Goal: Information Seeking & Learning: Learn about a topic

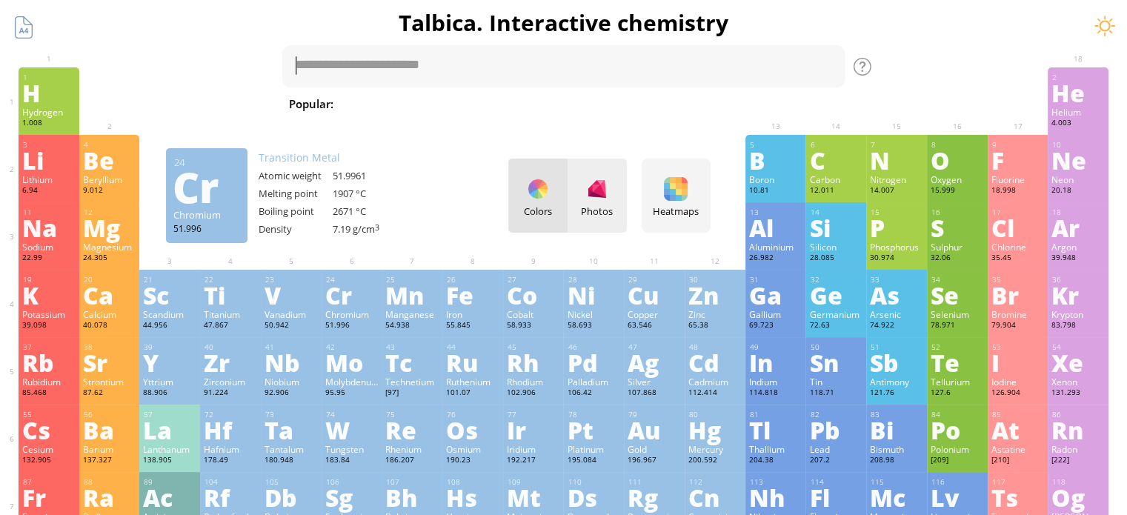
click at [603, 198] on div at bounding box center [598, 189] width 24 height 24
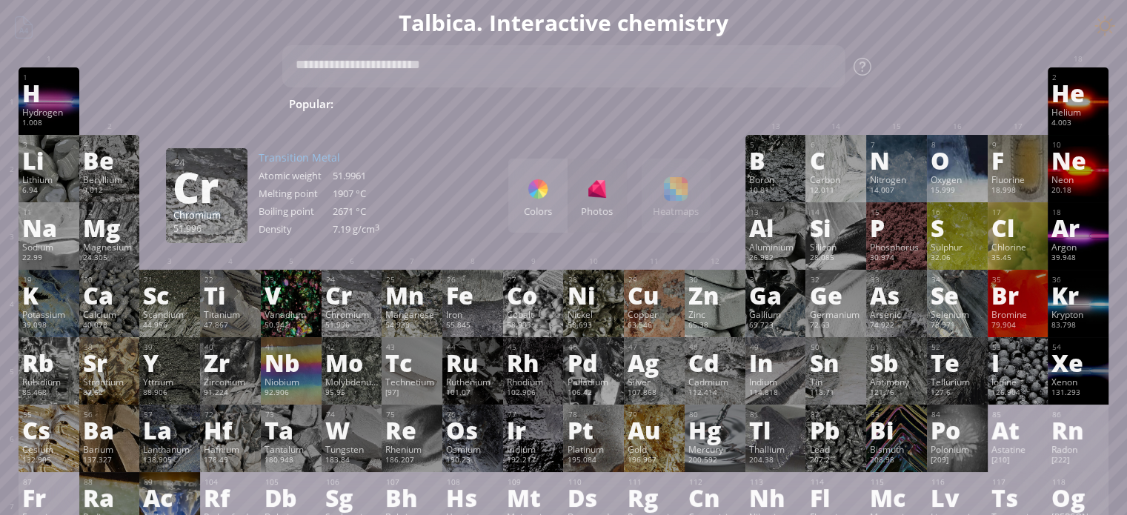
click at [701, 189] on div "Colors Photos Heatmaps Heatmaps Normal mode Melting point Boiling point Density…" at bounding box center [610, 196] width 202 height 74
click at [540, 191] on div at bounding box center [538, 189] width 24 height 24
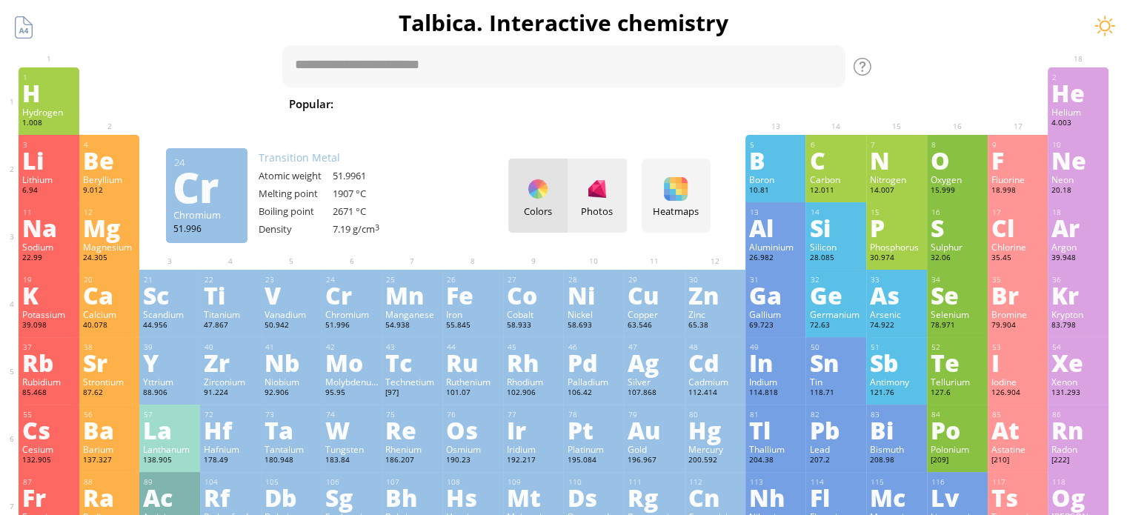
click at [602, 193] on div at bounding box center [598, 189] width 24 height 24
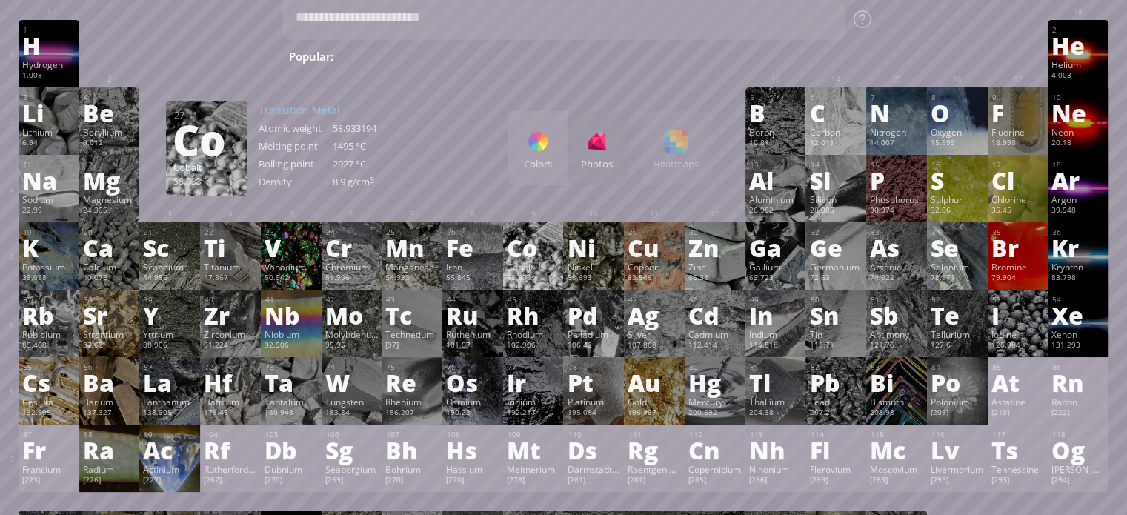
scroll to position [74, 0]
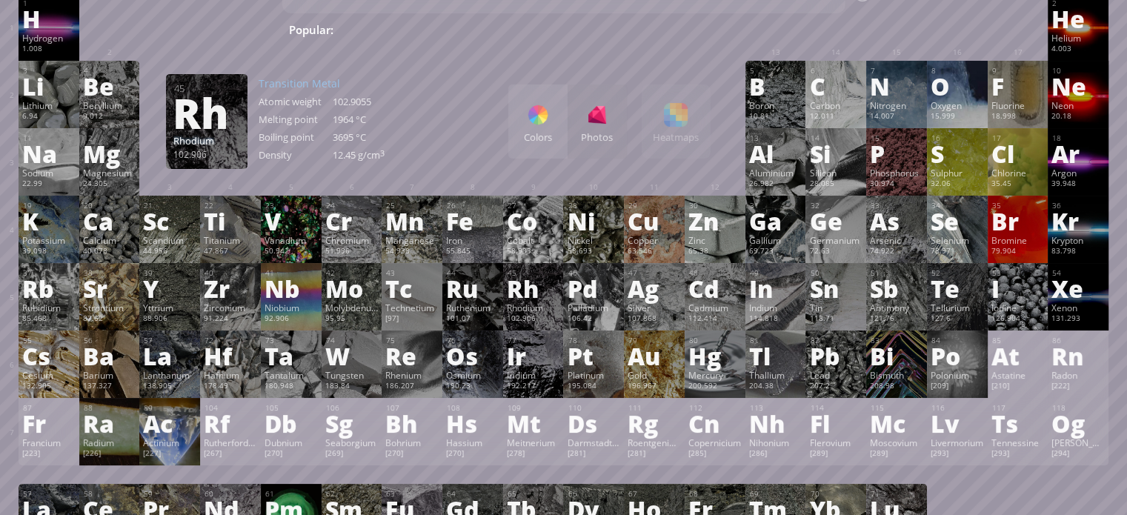
click at [531, 312] on div "Rhodium" at bounding box center [533, 308] width 53 height 12
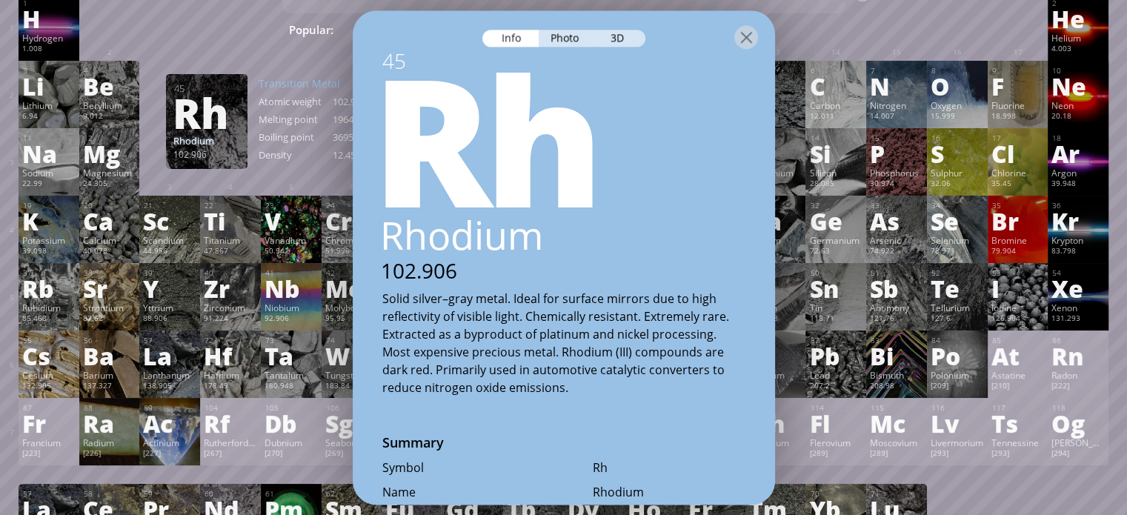
drag, startPoint x: 573, startPoint y: 39, endPoint x: 565, endPoint y: 44, distance: 9.7
click at [569, 44] on div "Photo" at bounding box center [565, 38] width 53 height 17
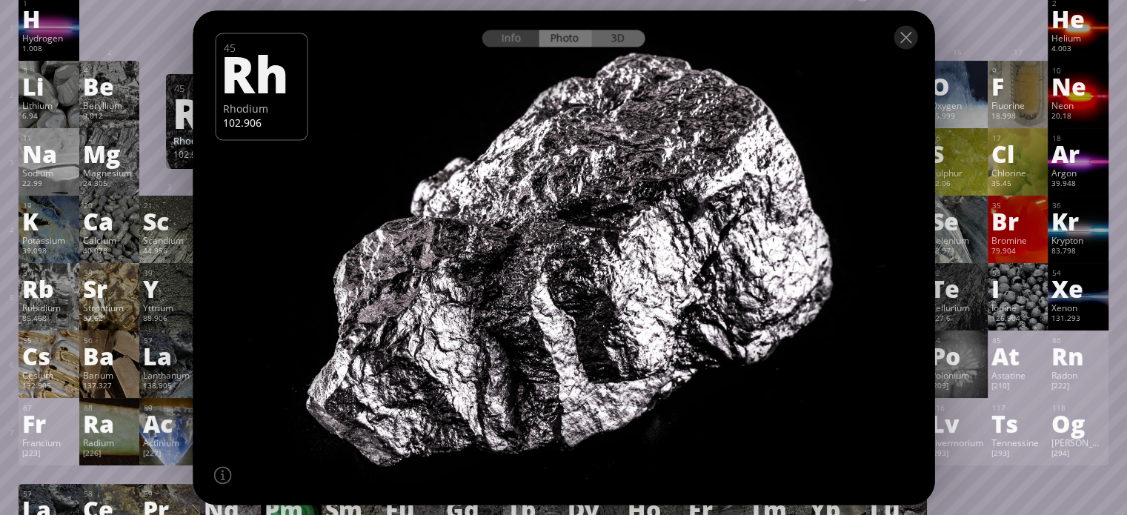
click at [626, 41] on div "3D" at bounding box center [618, 38] width 53 height 17
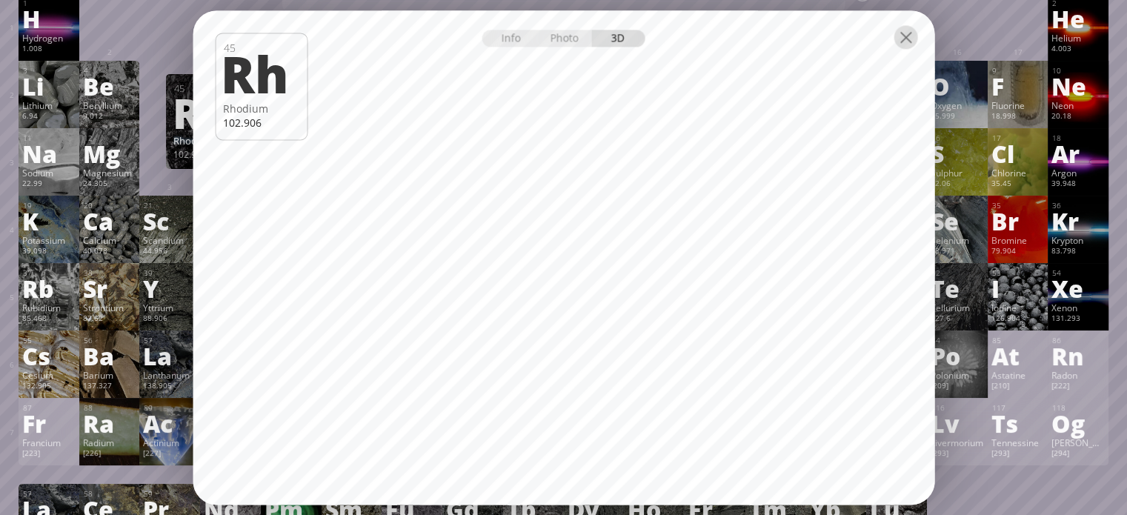
click at [901, 37] on div at bounding box center [906, 37] width 24 height 24
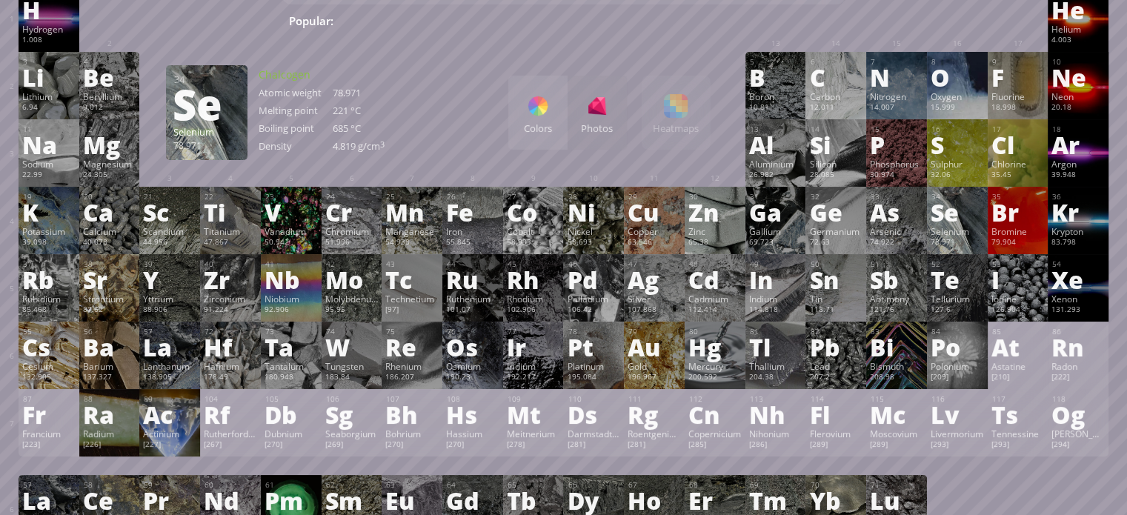
scroll to position [148, 0]
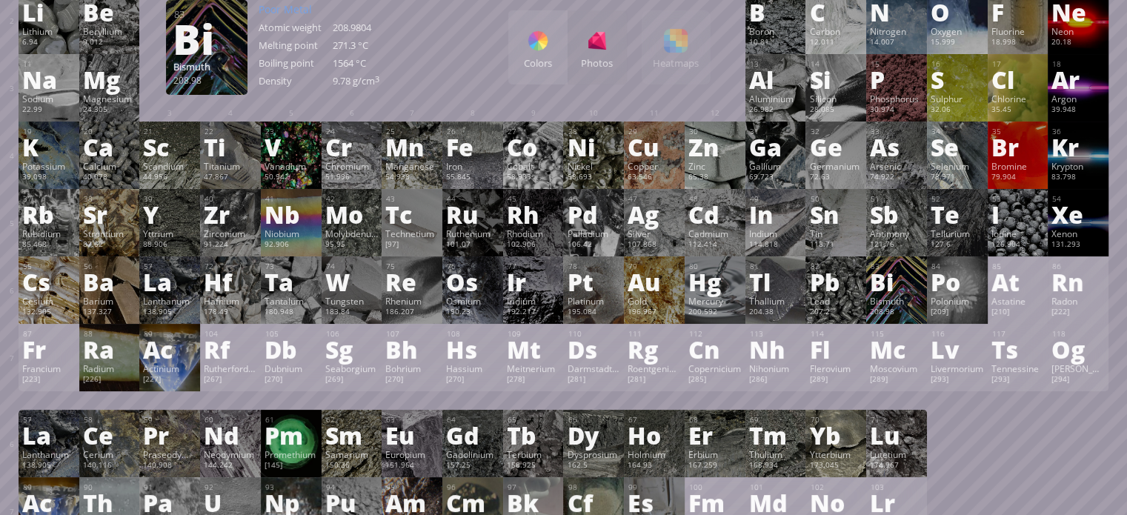
click at [906, 305] on div "Bismuth" at bounding box center [896, 301] width 53 height 12
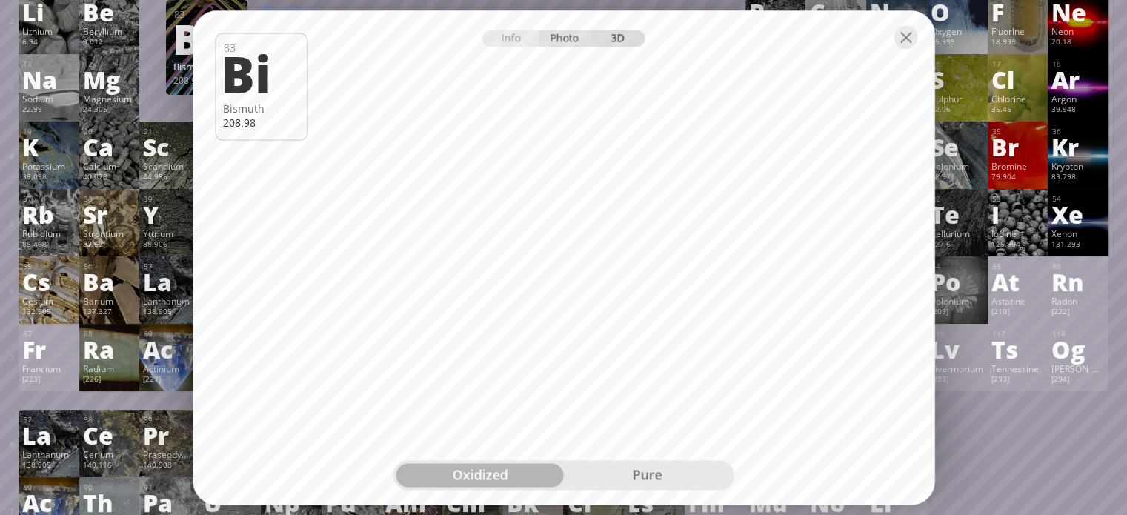
click at [569, 41] on div "Photo" at bounding box center [565, 38] width 53 height 17
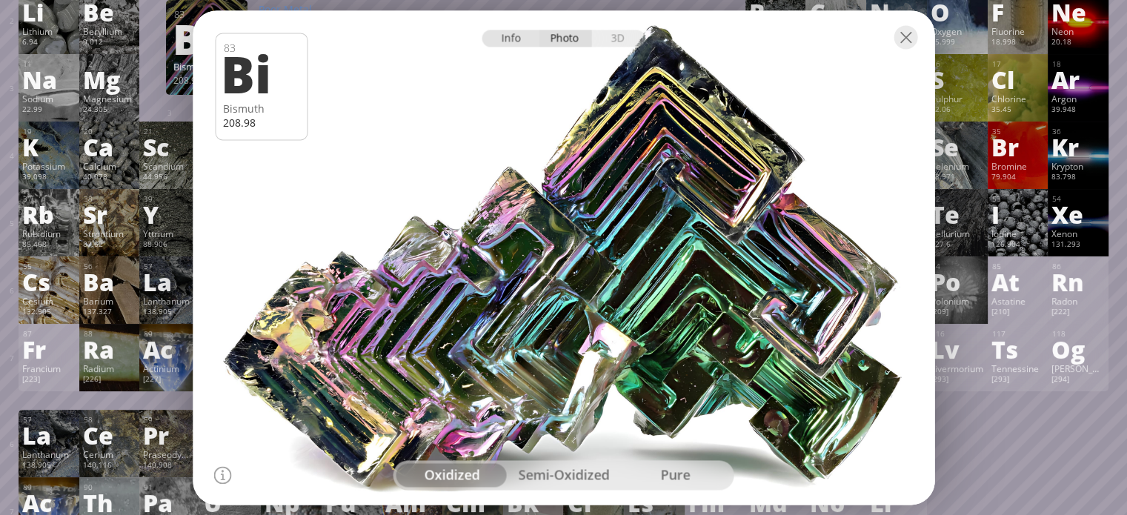
click at [503, 42] on div "Info" at bounding box center [511, 38] width 57 height 17
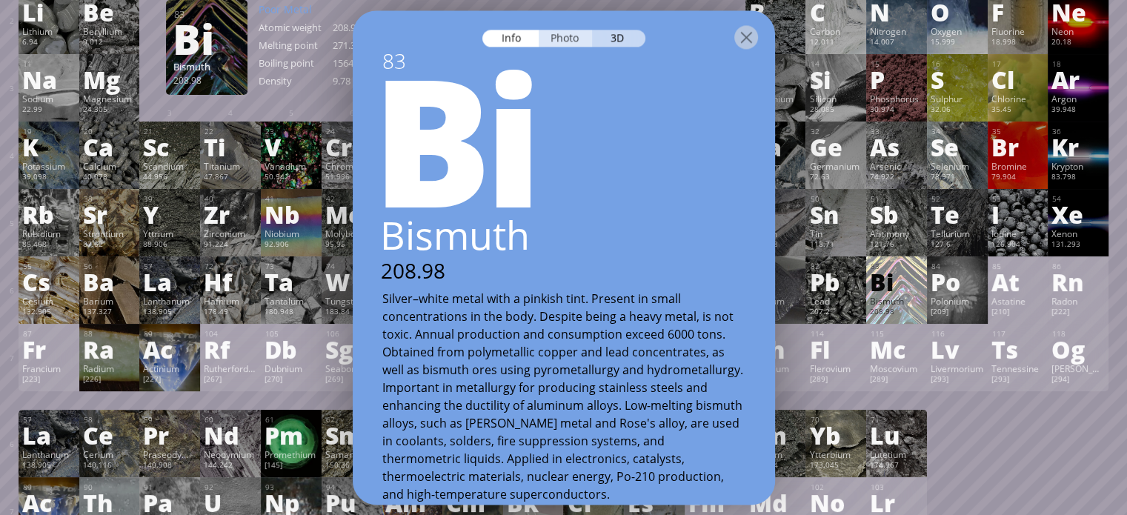
click at [562, 36] on div "Photo" at bounding box center [565, 38] width 53 height 17
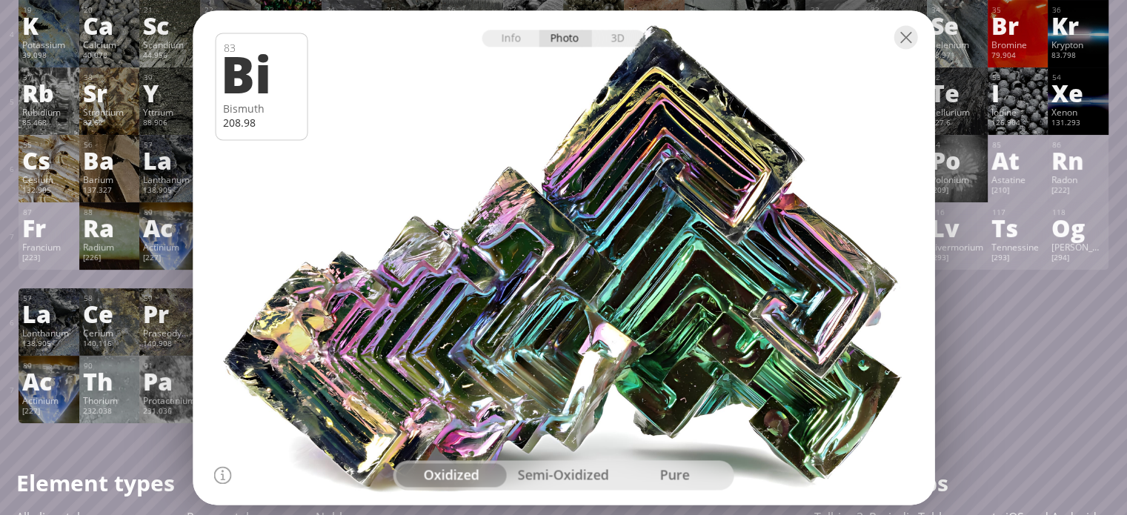
scroll to position [297, 0]
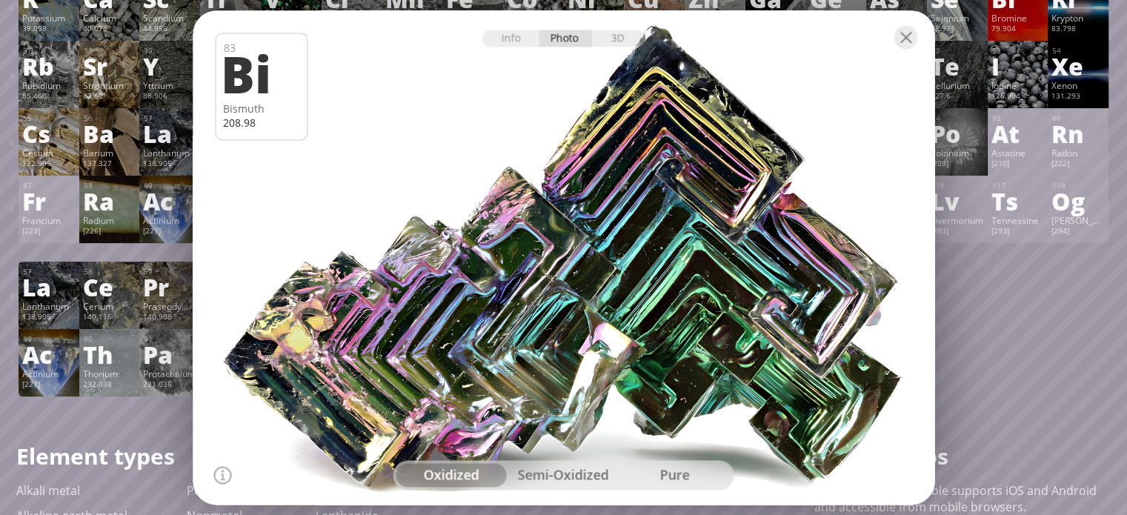
click at [560, 477] on div "semi-oxidized" at bounding box center [564, 475] width 112 height 24
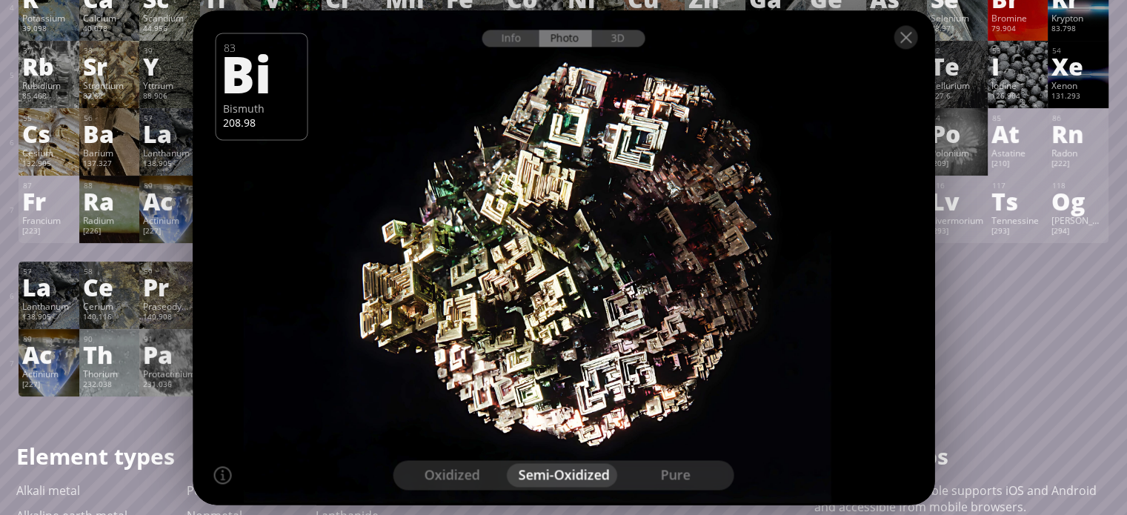
click at [703, 473] on div "pure" at bounding box center [676, 475] width 112 height 24
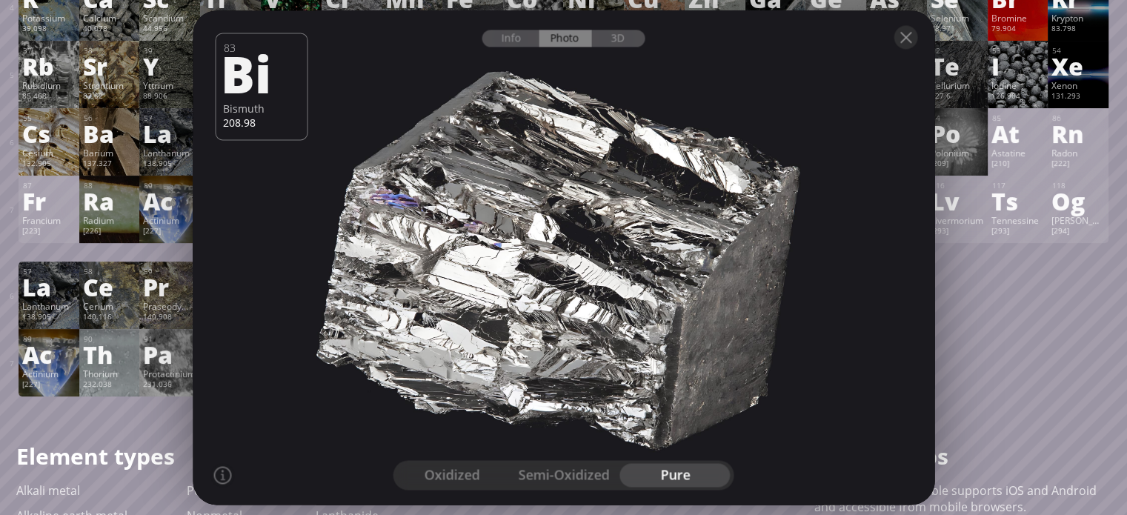
click at [445, 477] on div "oxidized" at bounding box center [453, 475] width 112 height 24
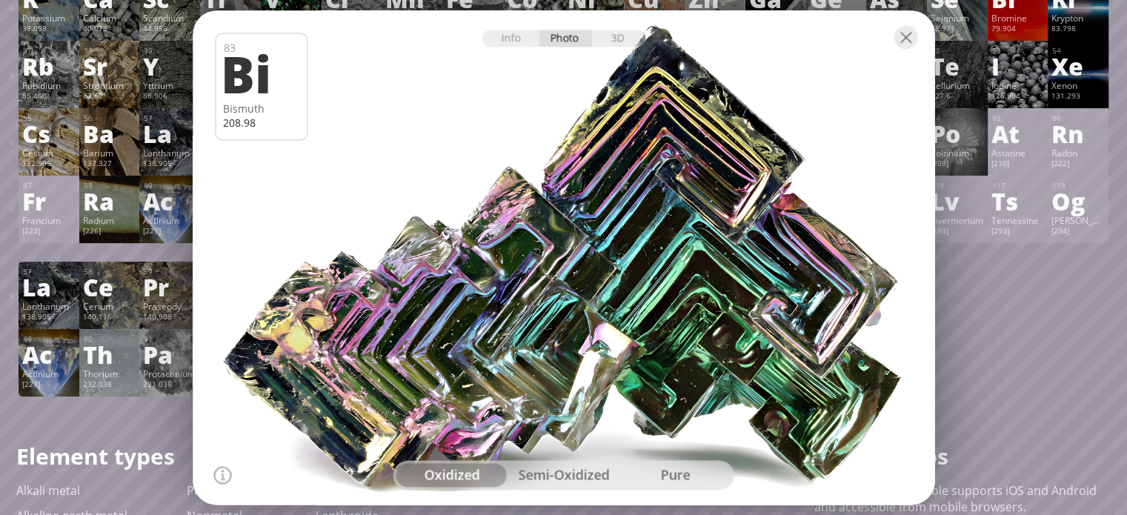
click at [546, 475] on div "semi-oxidized" at bounding box center [564, 475] width 112 height 24
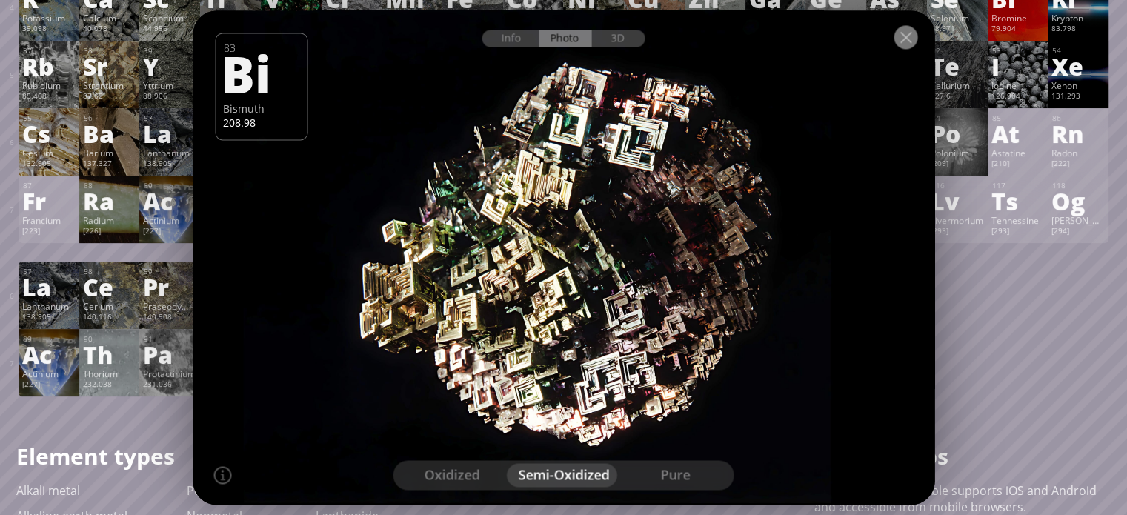
click at [915, 27] on div at bounding box center [906, 37] width 24 height 24
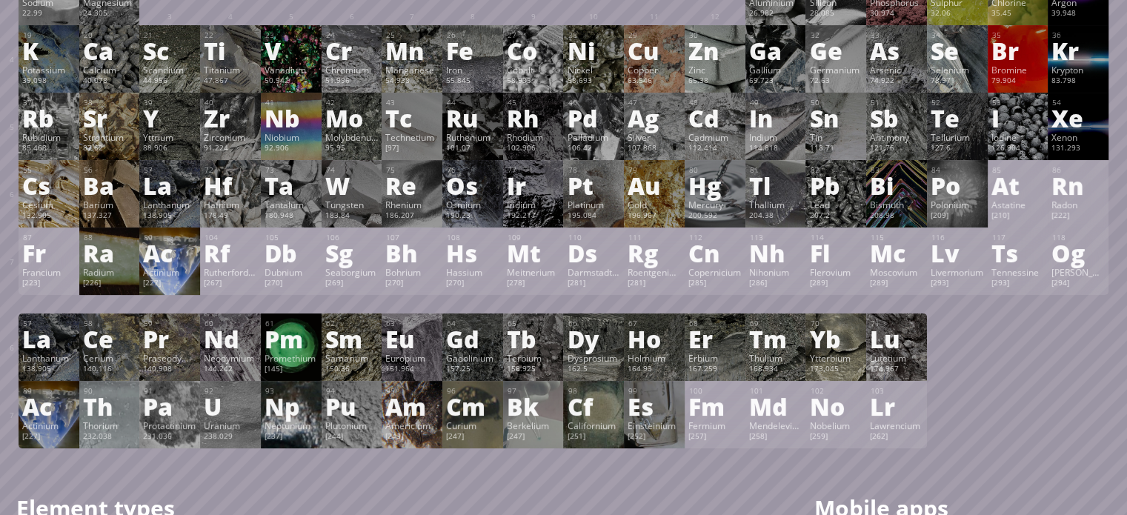
scroll to position [148, 0]
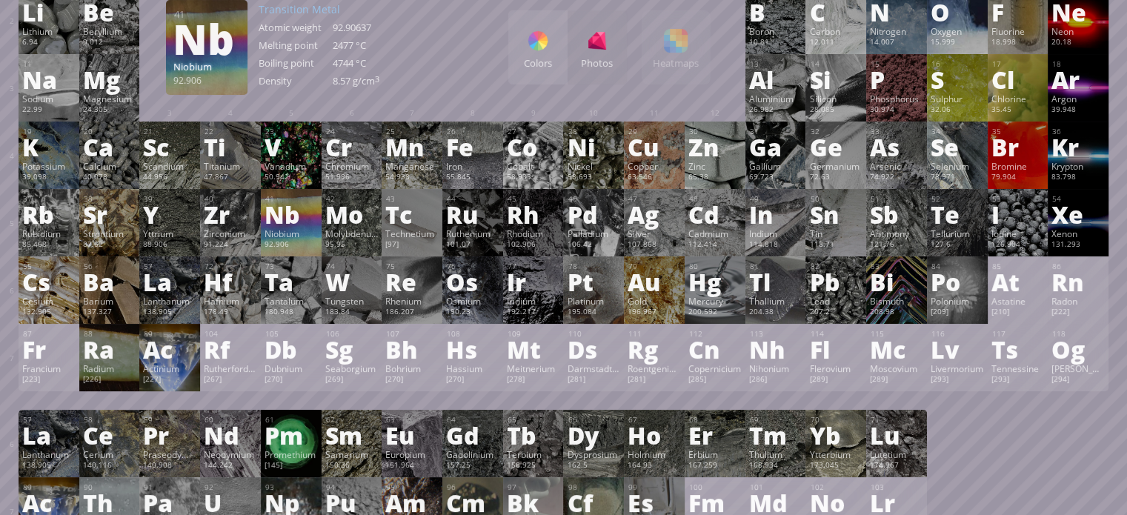
click at [287, 208] on div "Nb" at bounding box center [291, 214] width 53 height 24
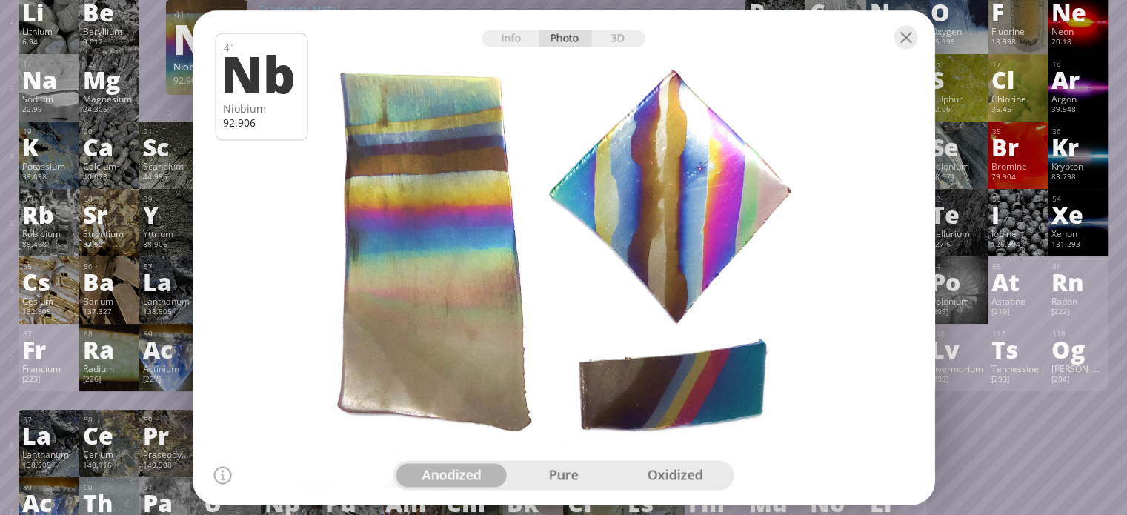
click at [558, 474] on div "pure" at bounding box center [564, 475] width 112 height 24
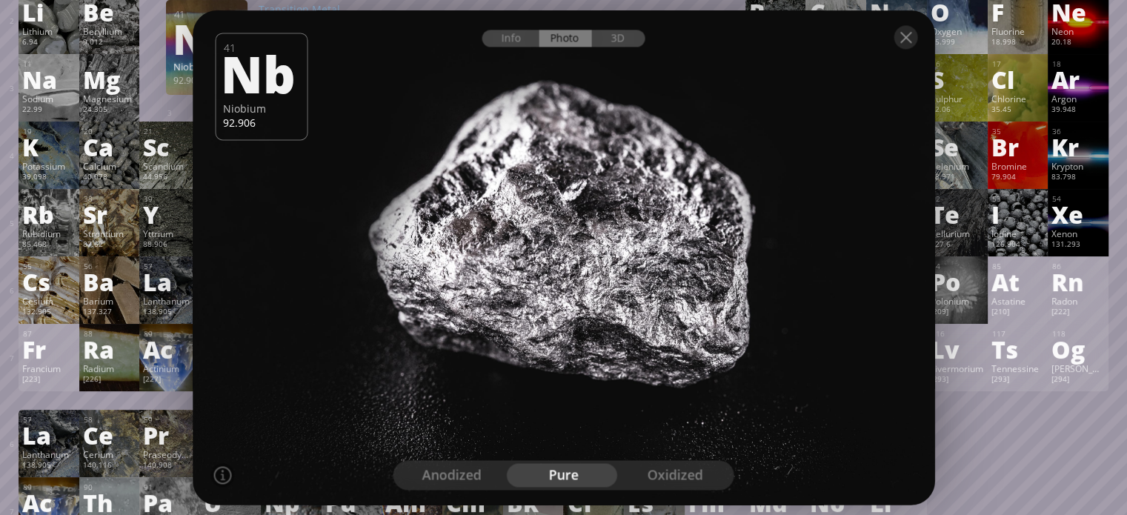
click at [660, 471] on div "oxidized" at bounding box center [676, 475] width 112 height 24
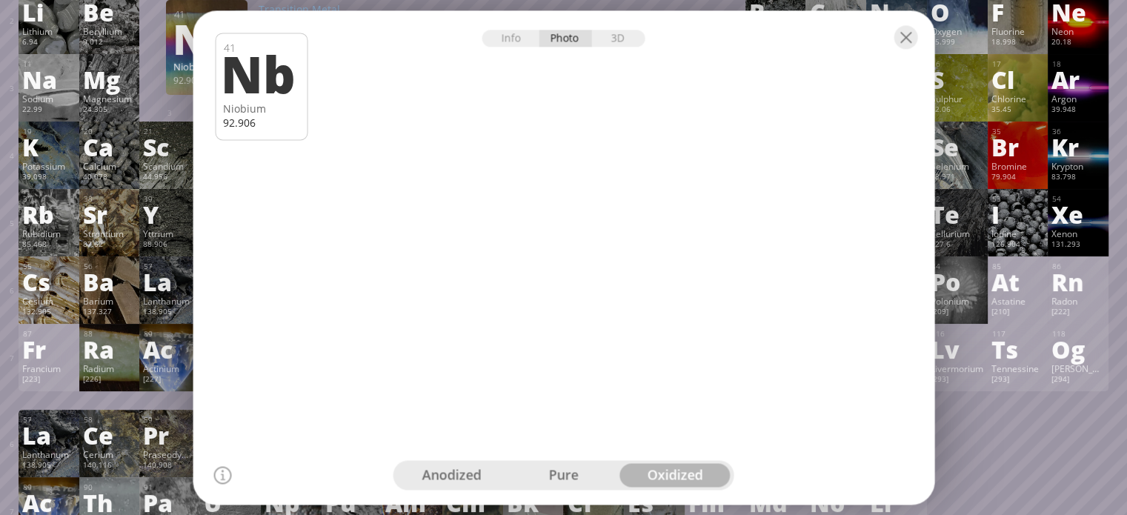
drag, startPoint x: 468, startPoint y: 470, endPoint x: 487, endPoint y: 455, distance: 24.3
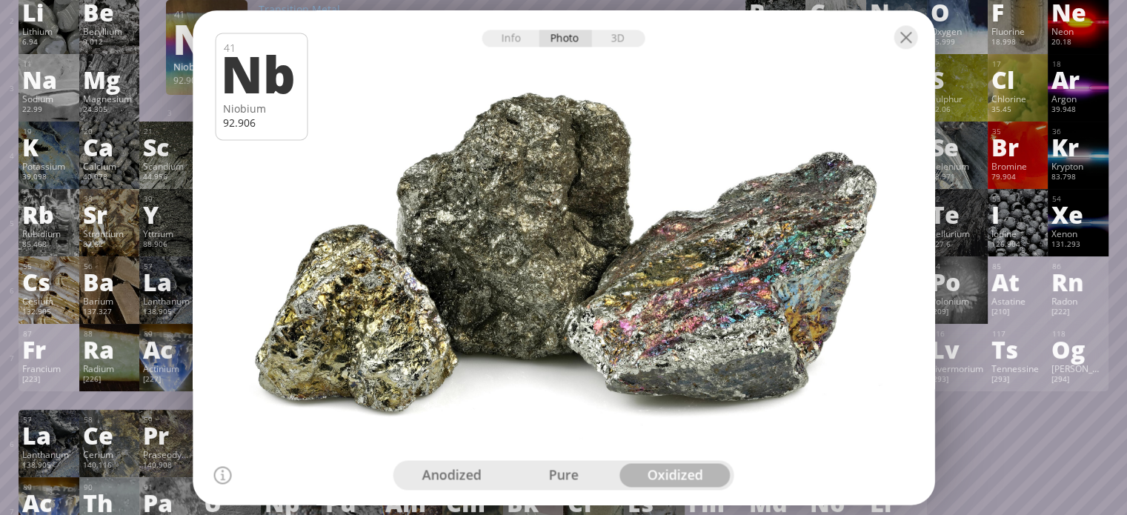
click at [468, 471] on div "anodized" at bounding box center [453, 475] width 112 height 24
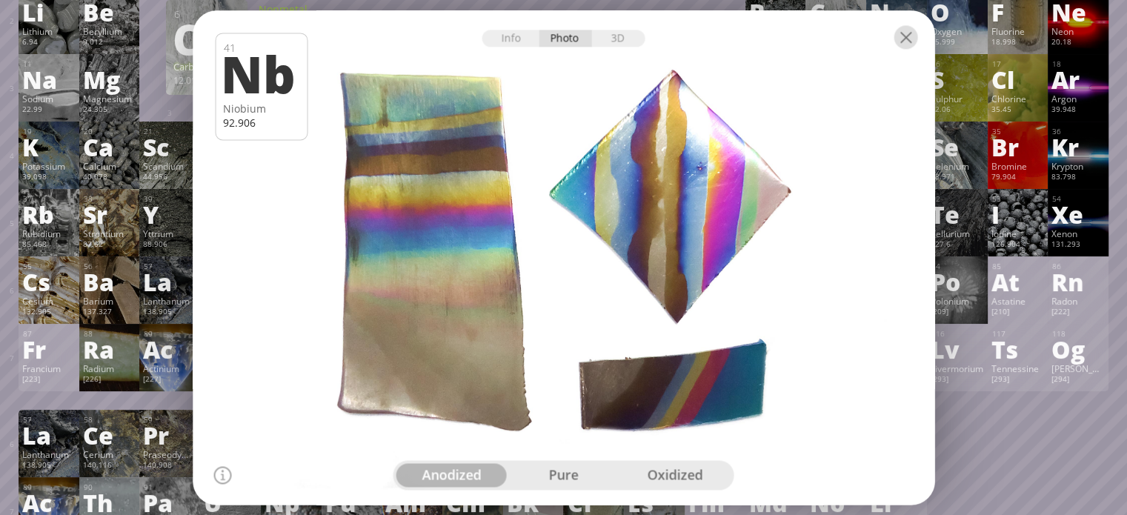
click at [916, 32] on div at bounding box center [906, 37] width 24 height 24
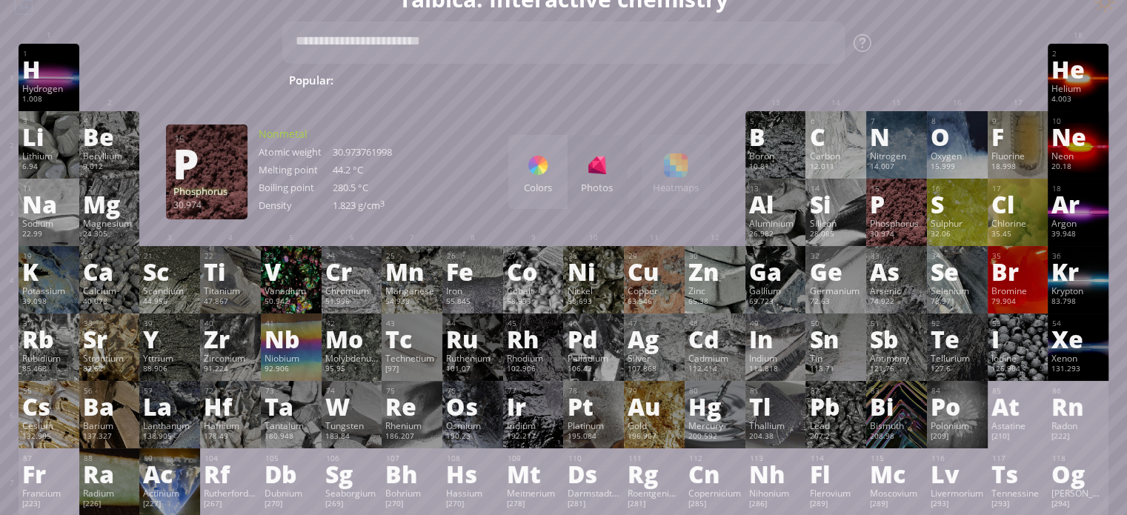
scroll to position [0, 0]
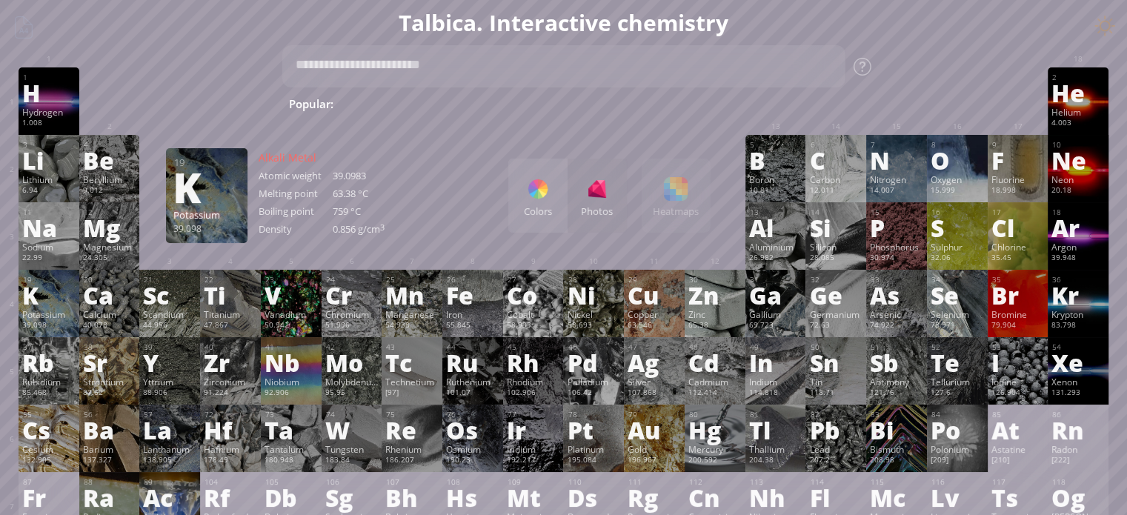
click at [58, 298] on div "K" at bounding box center [48, 295] width 53 height 24
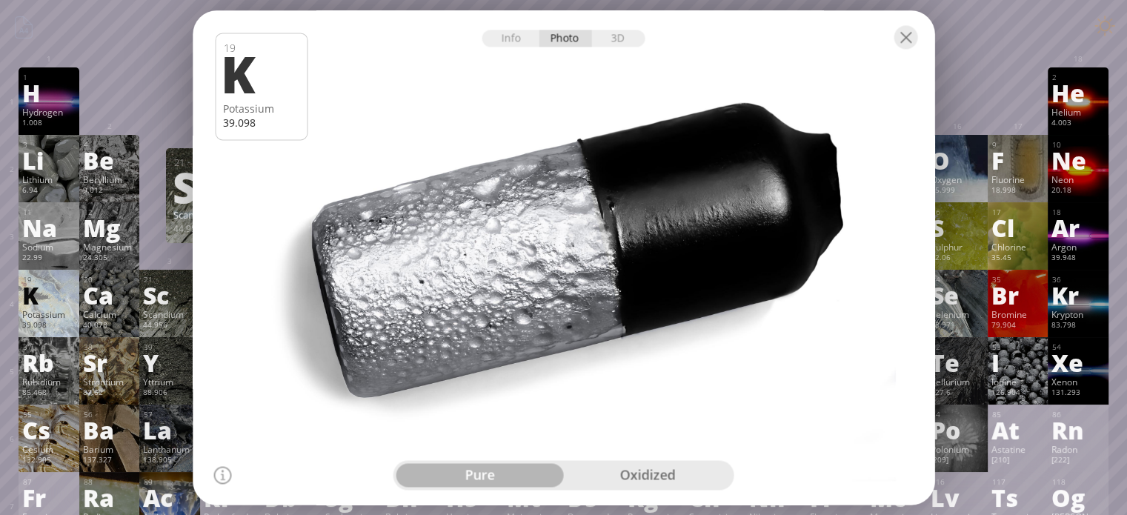
drag, startPoint x: 649, startPoint y: 479, endPoint x: 635, endPoint y: 475, distance: 15.3
click at [652, 480] on div "oxidized" at bounding box center [648, 475] width 168 height 24
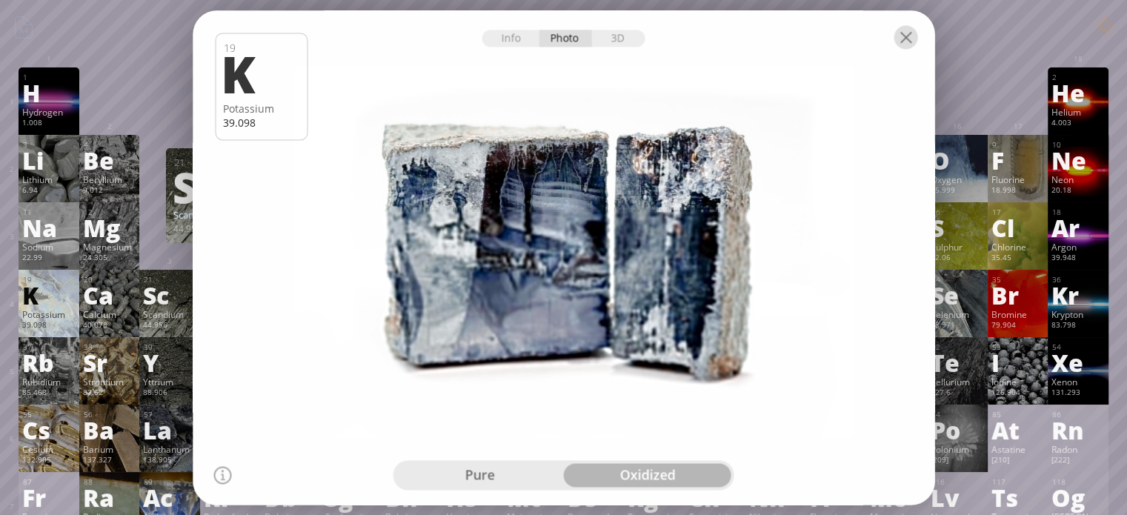
click at [897, 38] on div at bounding box center [906, 37] width 24 height 24
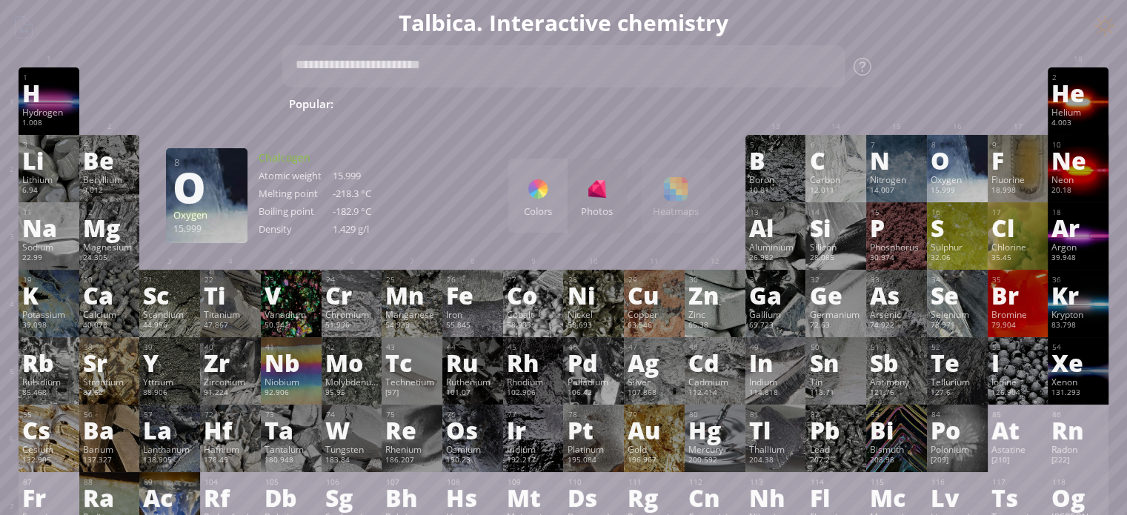
click at [953, 172] on div "O" at bounding box center [957, 160] width 53 height 24
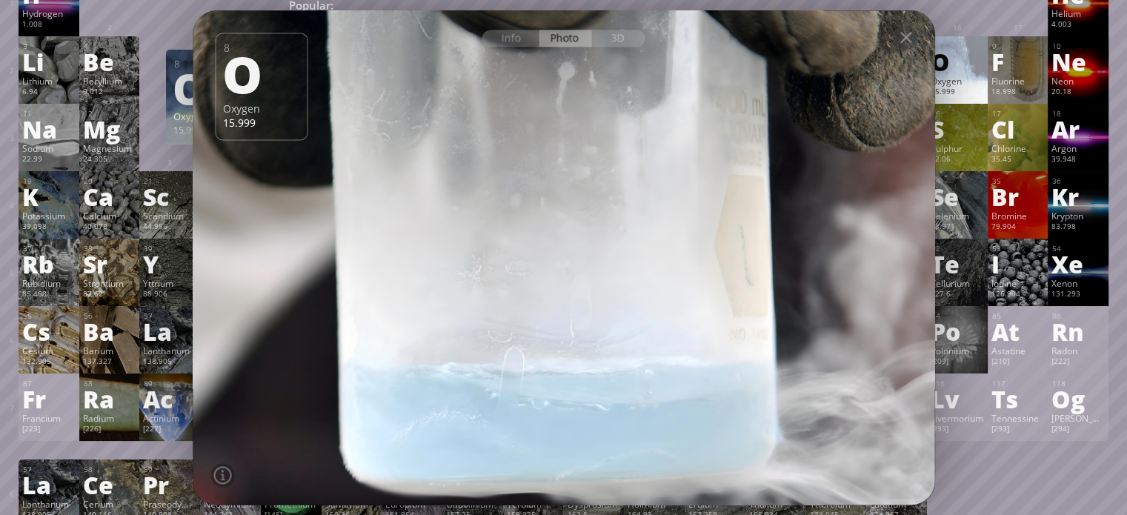
scroll to position [222, 0]
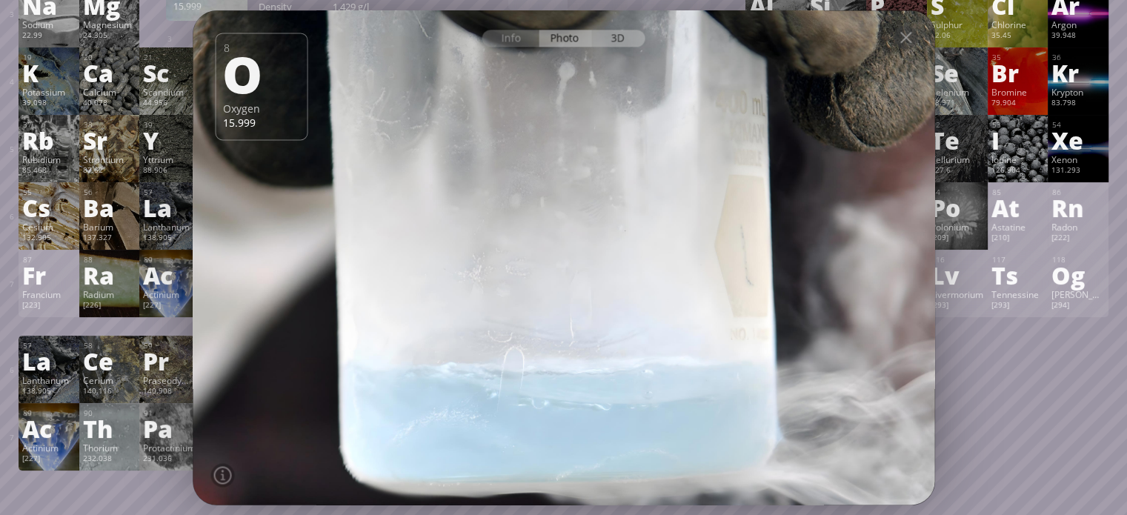
click at [608, 32] on div "3D" at bounding box center [618, 38] width 53 height 17
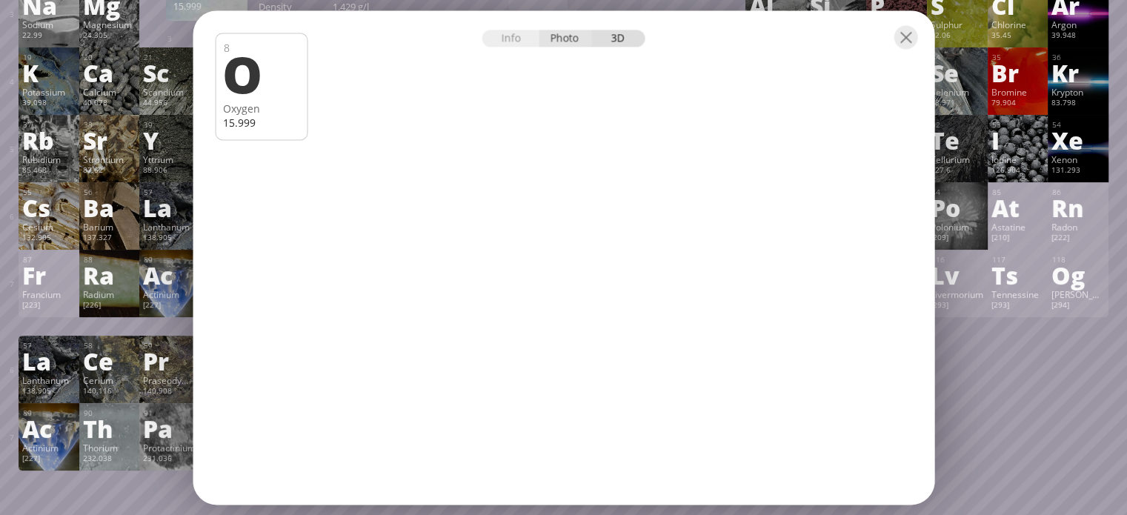
click at [577, 37] on div "Photo" at bounding box center [565, 38] width 53 height 17
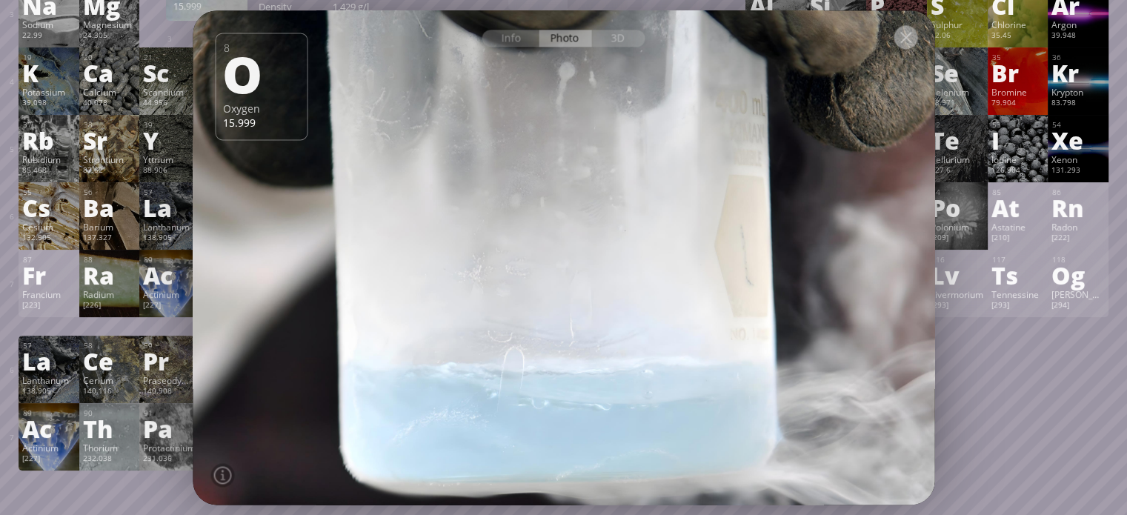
click at [899, 36] on div at bounding box center [906, 37] width 24 height 24
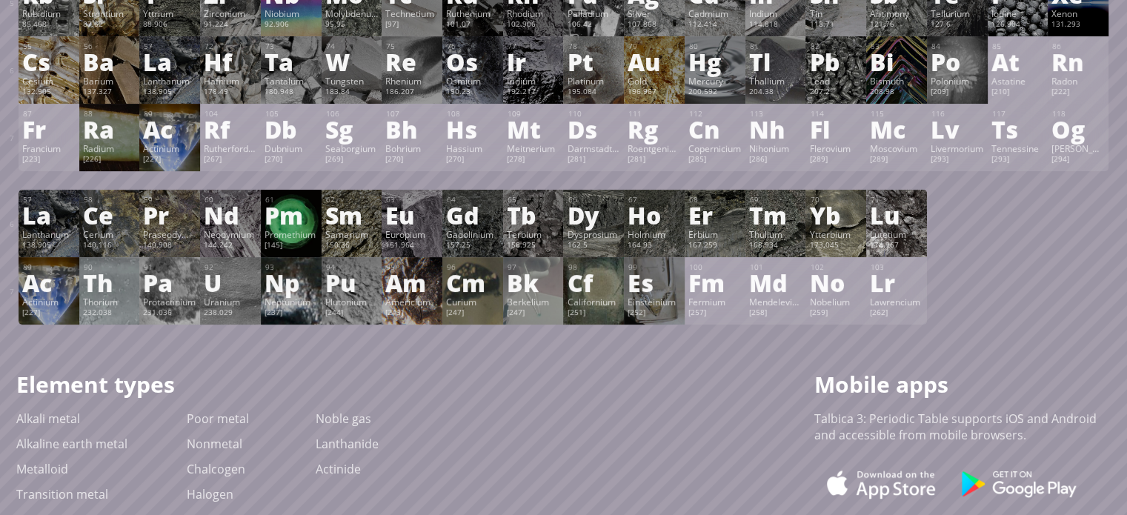
scroll to position [371, 0]
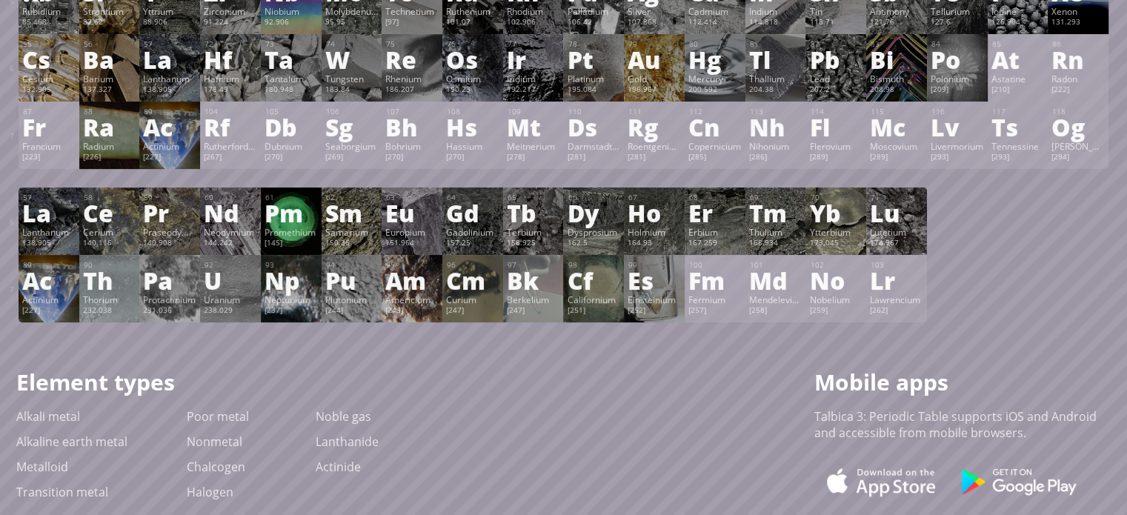
click at [647, 286] on div "Es" at bounding box center [654, 280] width 53 height 24
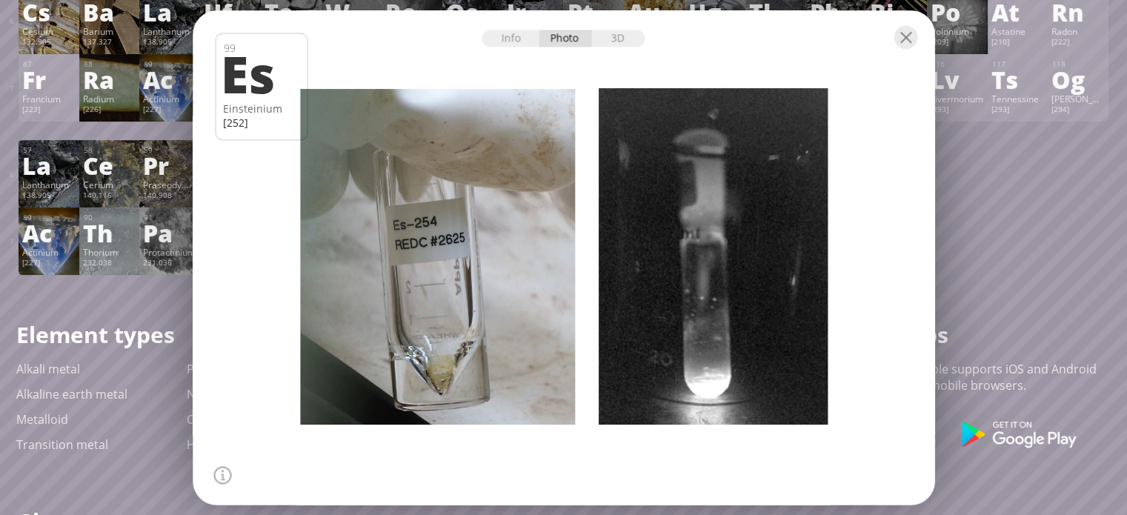
scroll to position [445, 0]
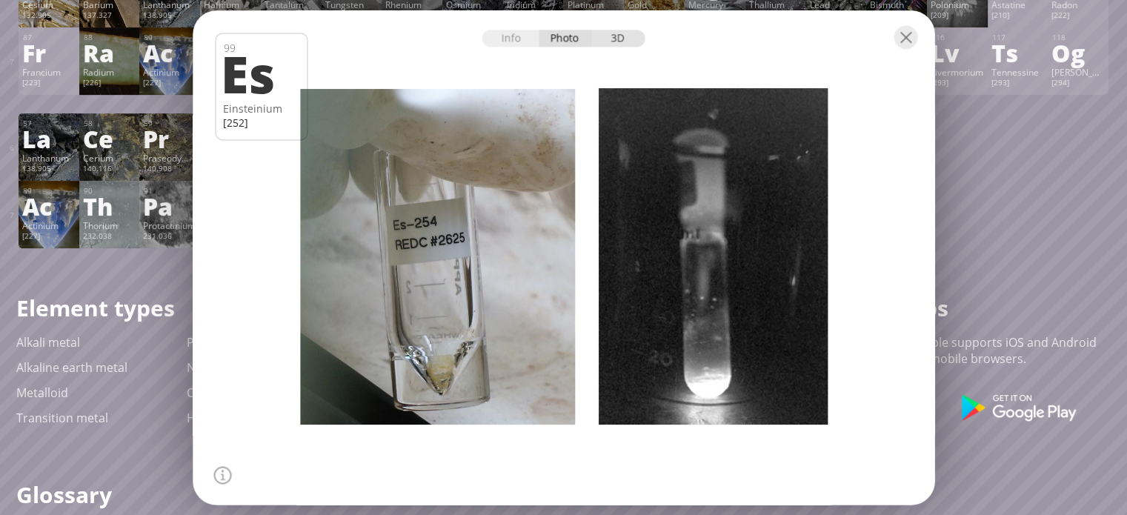
click at [608, 43] on div "3D" at bounding box center [618, 38] width 53 height 17
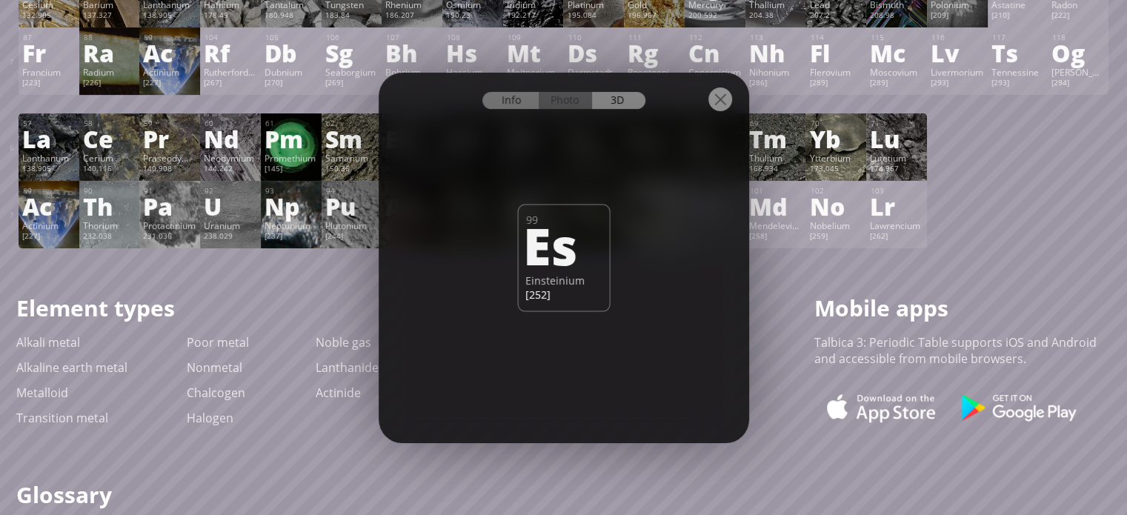
click at [511, 95] on div "Info" at bounding box center [511, 100] width 57 height 17
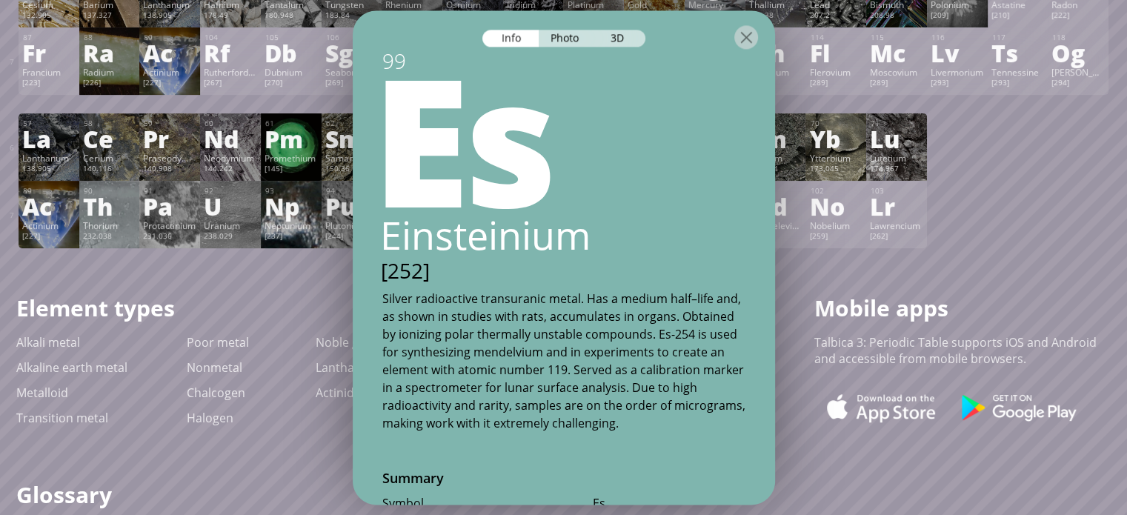
scroll to position [148, 0]
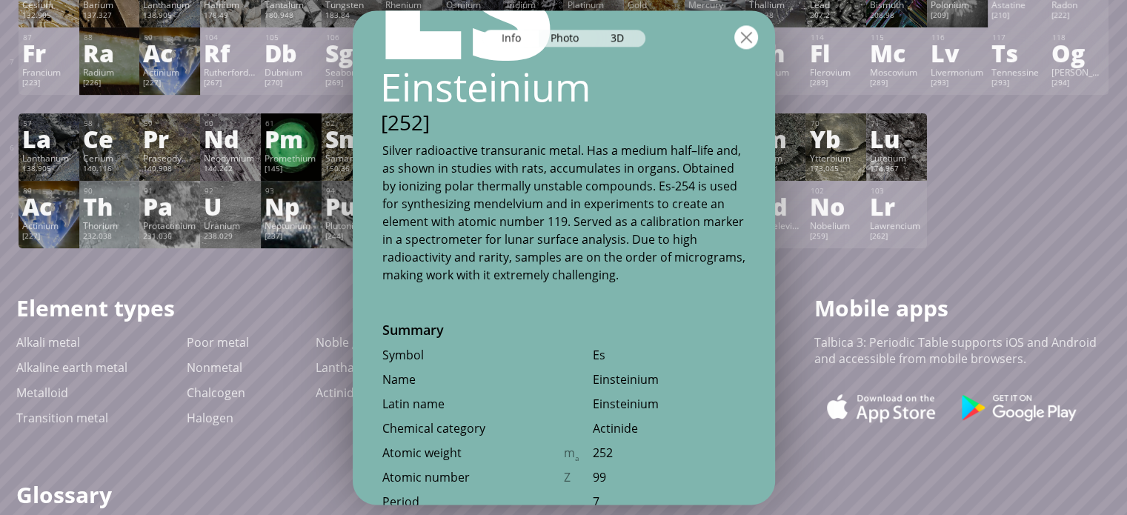
click at [743, 36] on div at bounding box center [747, 37] width 24 height 24
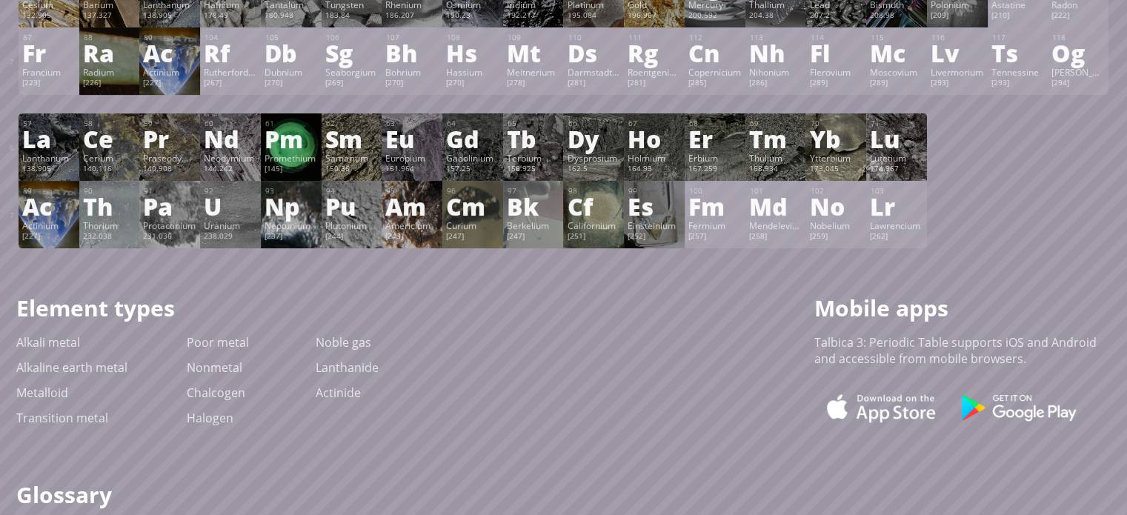
click at [608, 218] on div "Cf" at bounding box center [593, 206] width 53 height 24
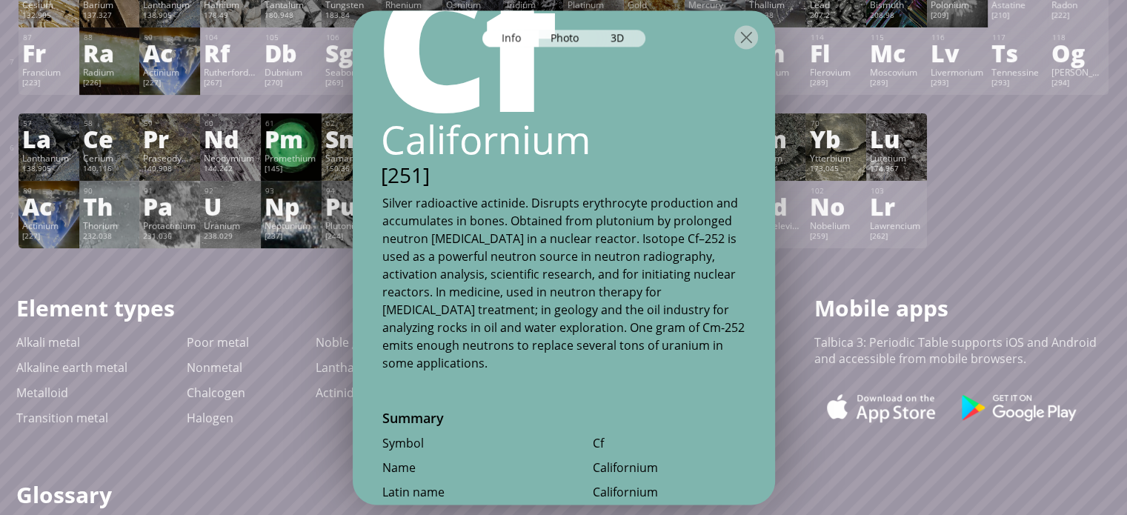
scroll to position [74, 0]
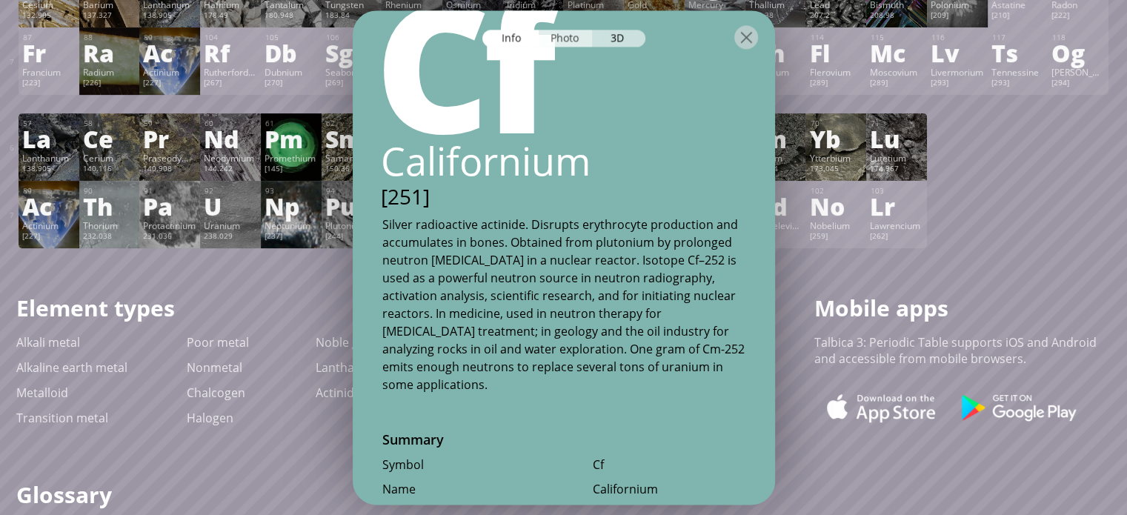
click at [572, 41] on div "Photo" at bounding box center [565, 38] width 53 height 17
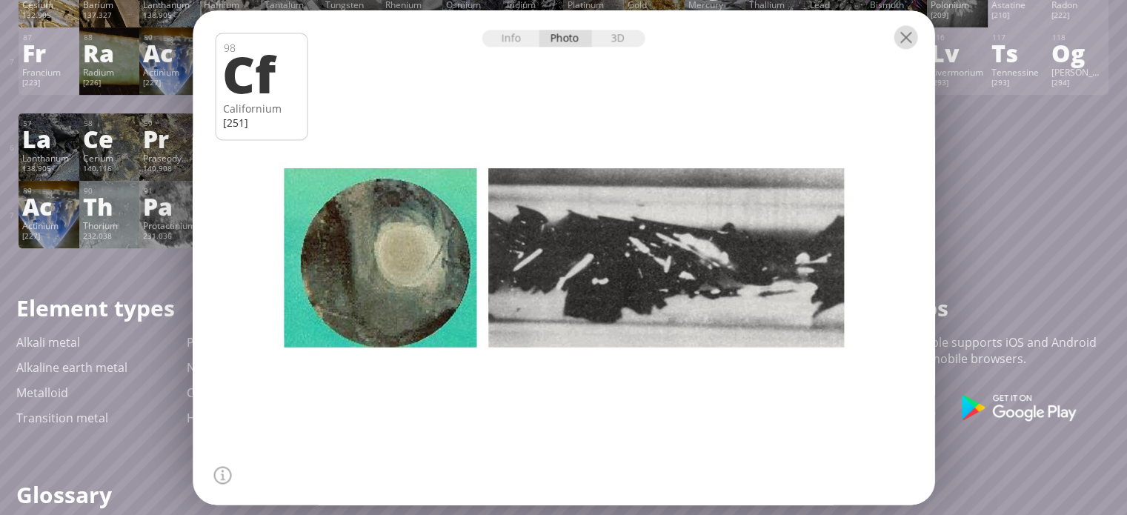
click at [899, 37] on div at bounding box center [906, 37] width 24 height 24
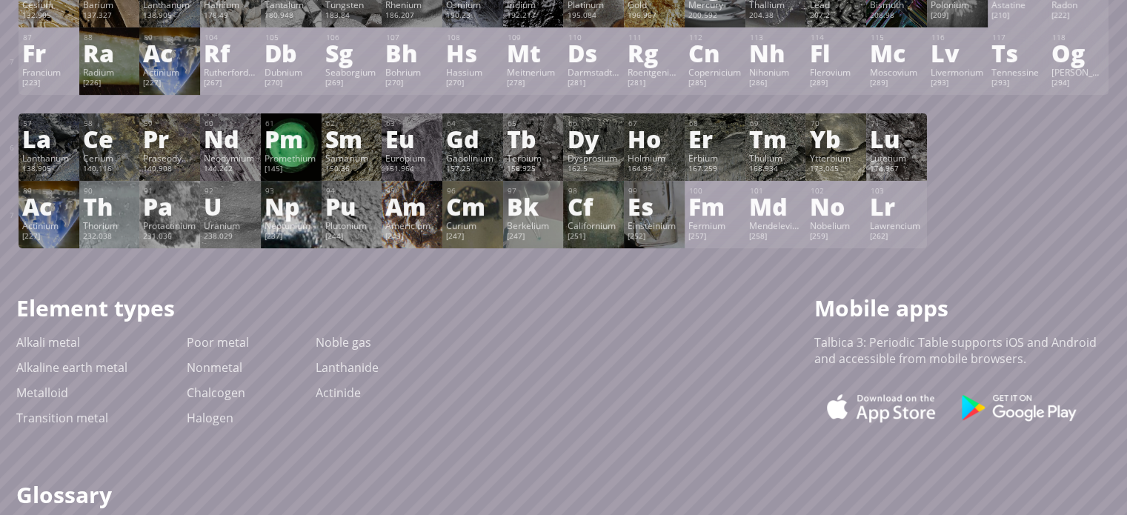
click at [303, 213] on div "Np" at bounding box center [291, 206] width 53 height 24
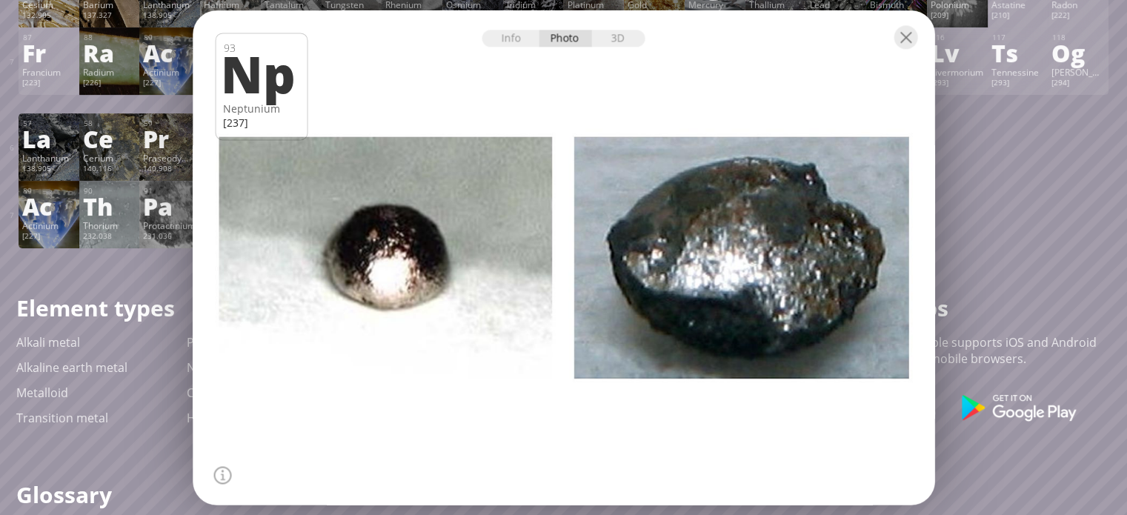
click at [504, 42] on div "Info" at bounding box center [511, 38] width 57 height 17
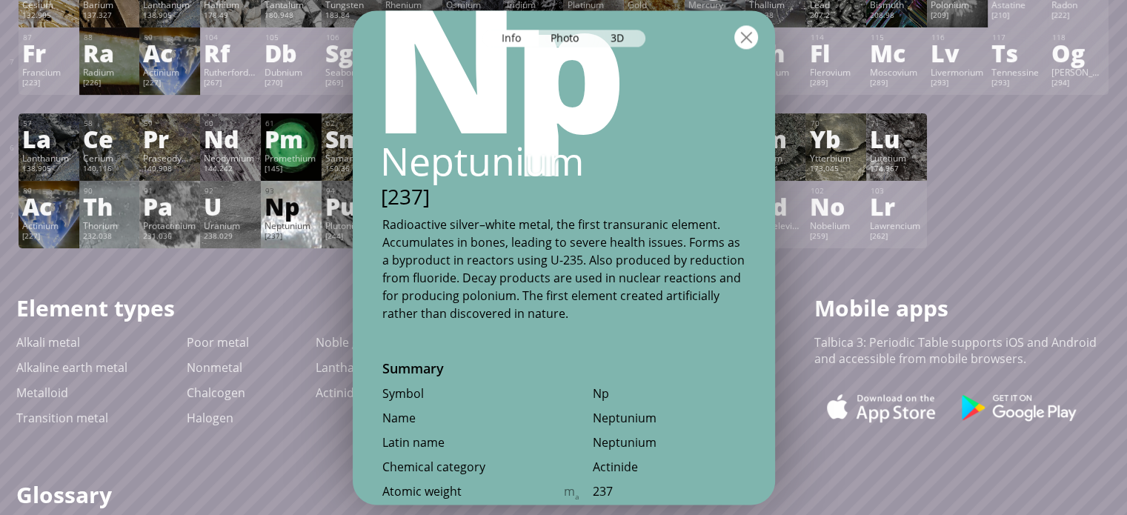
click at [744, 33] on div at bounding box center [747, 37] width 24 height 24
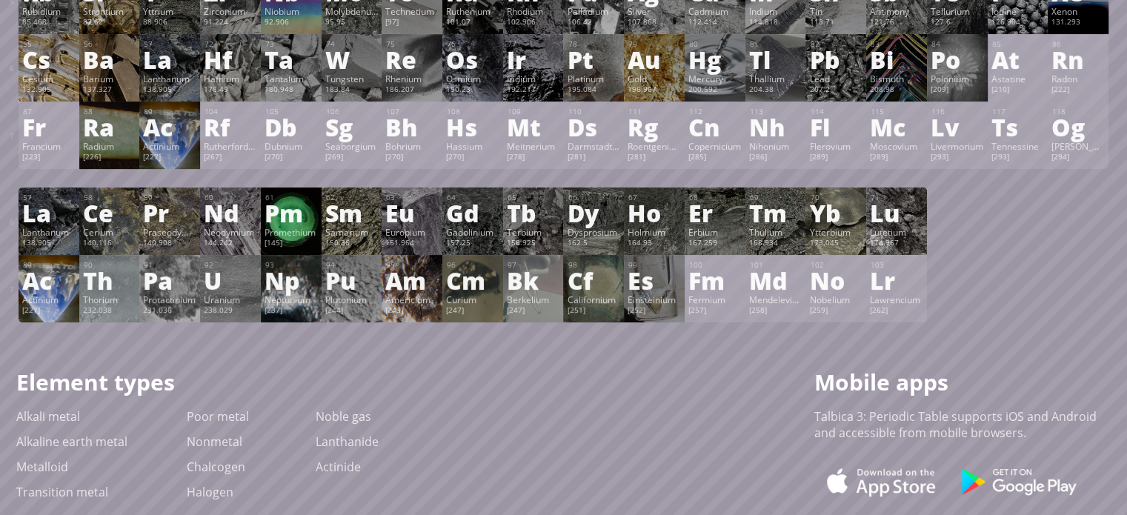
scroll to position [371, 0]
click at [287, 213] on div "Pm" at bounding box center [291, 213] width 53 height 24
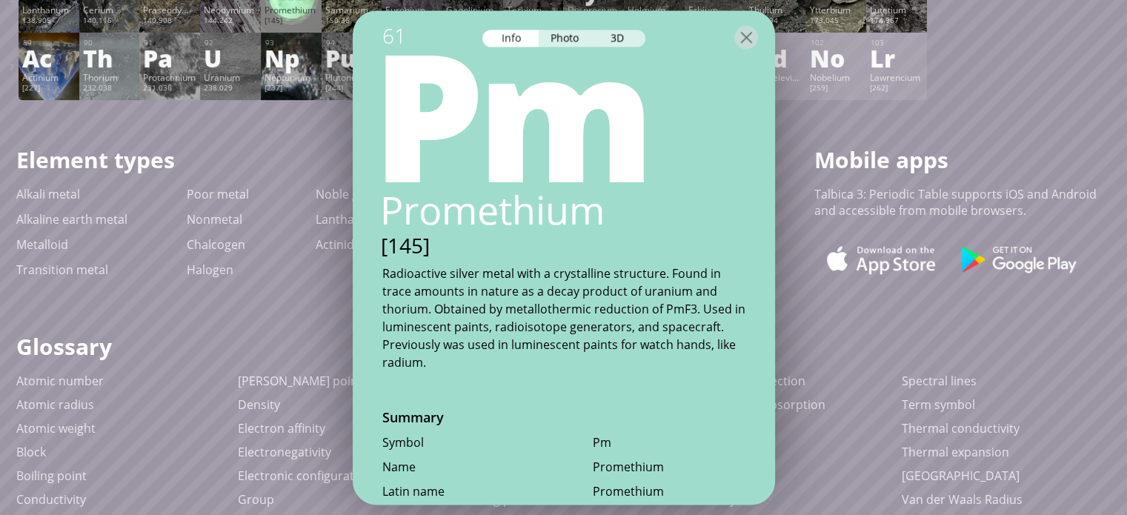
scroll to position [0, 0]
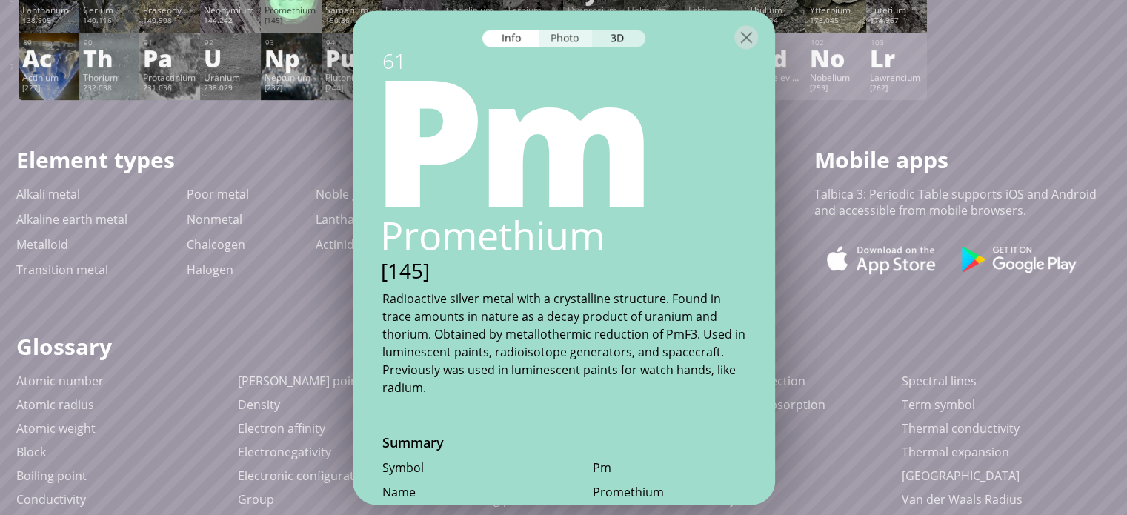
click at [551, 38] on div "Photo" at bounding box center [565, 38] width 53 height 17
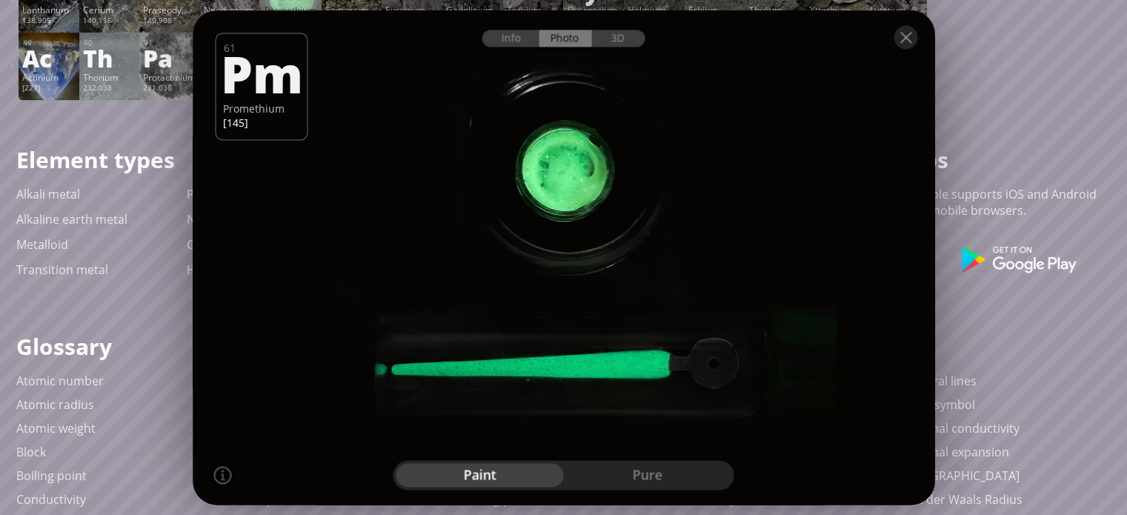
click at [635, 471] on div "pure" at bounding box center [648, 475] width 168 height 24
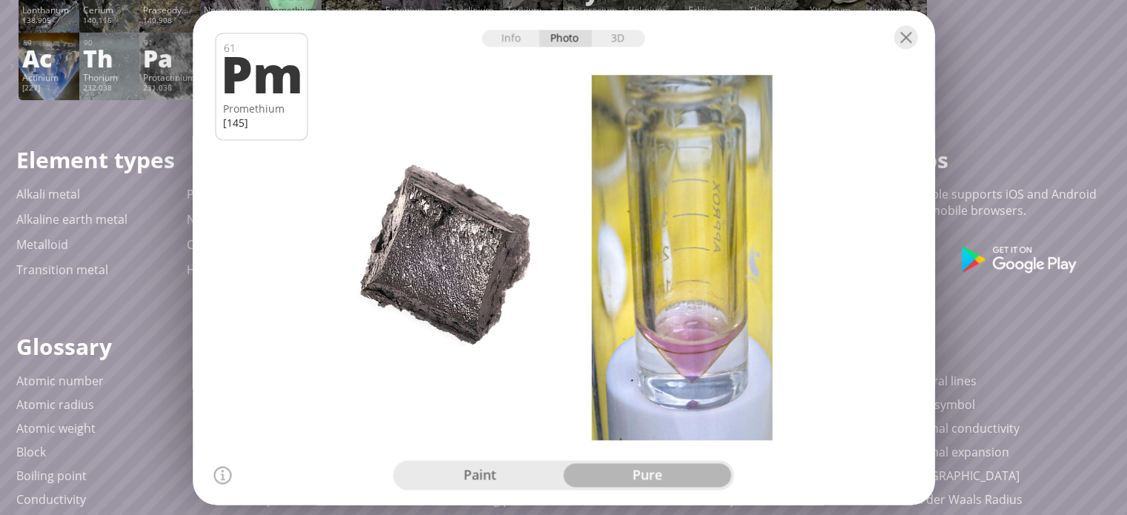
click at [488, 486] on div "paint" at bounding box center [481, 475] width 168 height 24
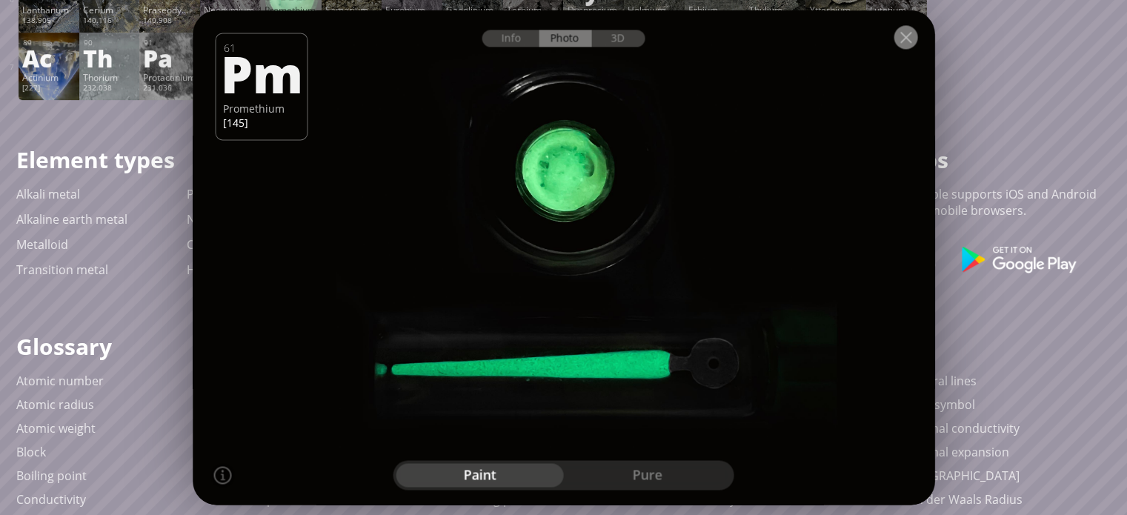
click at [915, 31] on div at bounding box center [906, 37] width 24 height 24
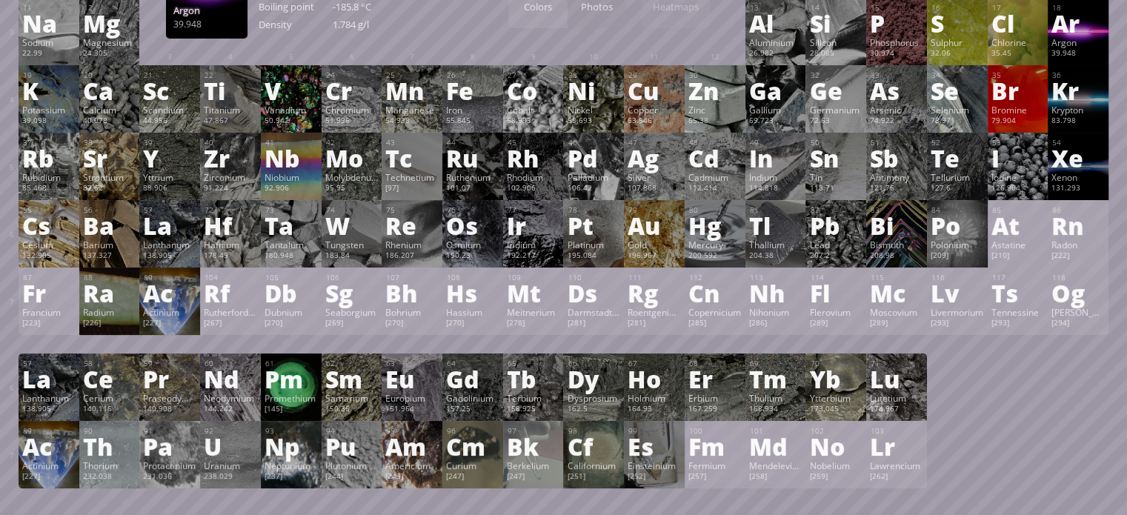
scroll to position [148, 0]
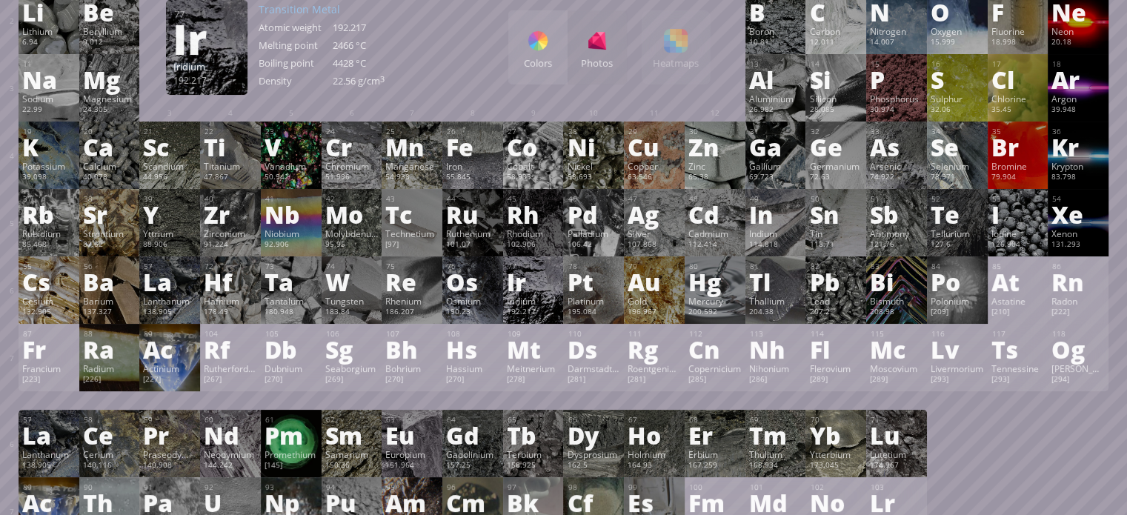
click at [541, 307] on div "Iridium" at bounding box center [533, 301] width 53 height 12
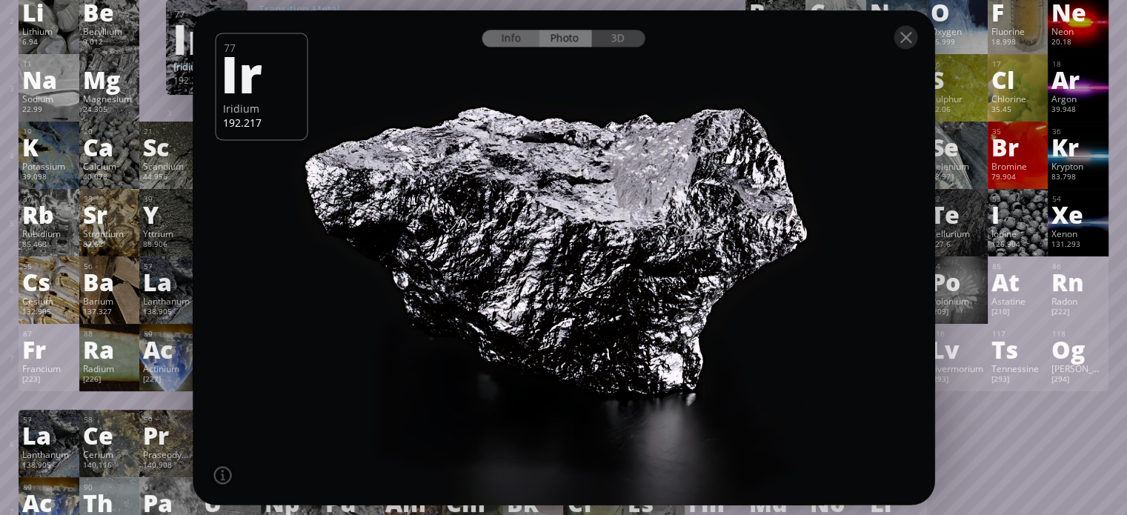
click at [506, 38] on div "Info" at bounding box center [511, 38] width 57 height 17
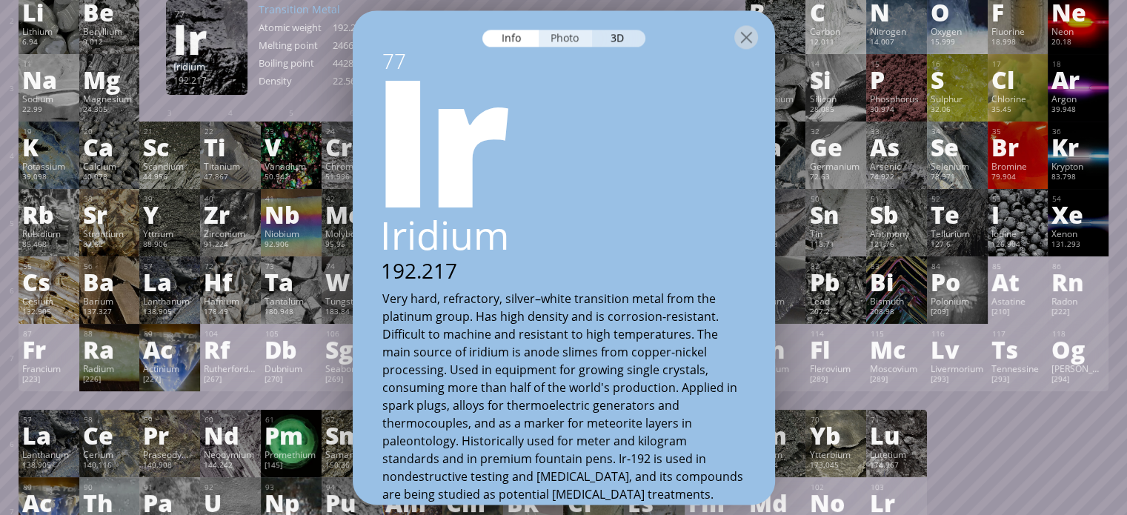
click at [558, 36] on div "Photo" at bounding box center [565, 38] width 53 height 17
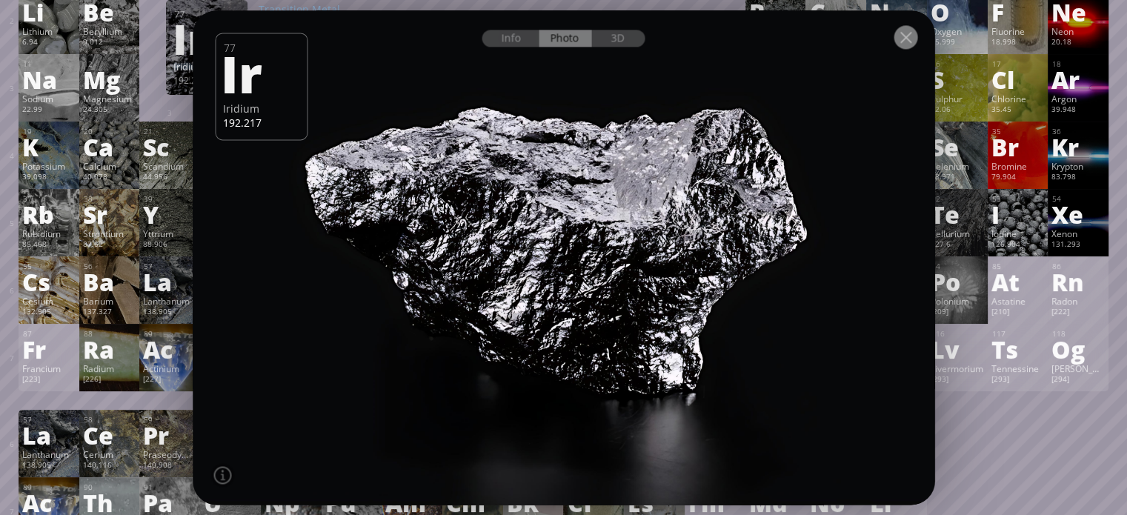
click at [900, 36] on div at bounding box center [906, 37] width 24 height 24
